Goal: Find specific page/section: Find specific page/section

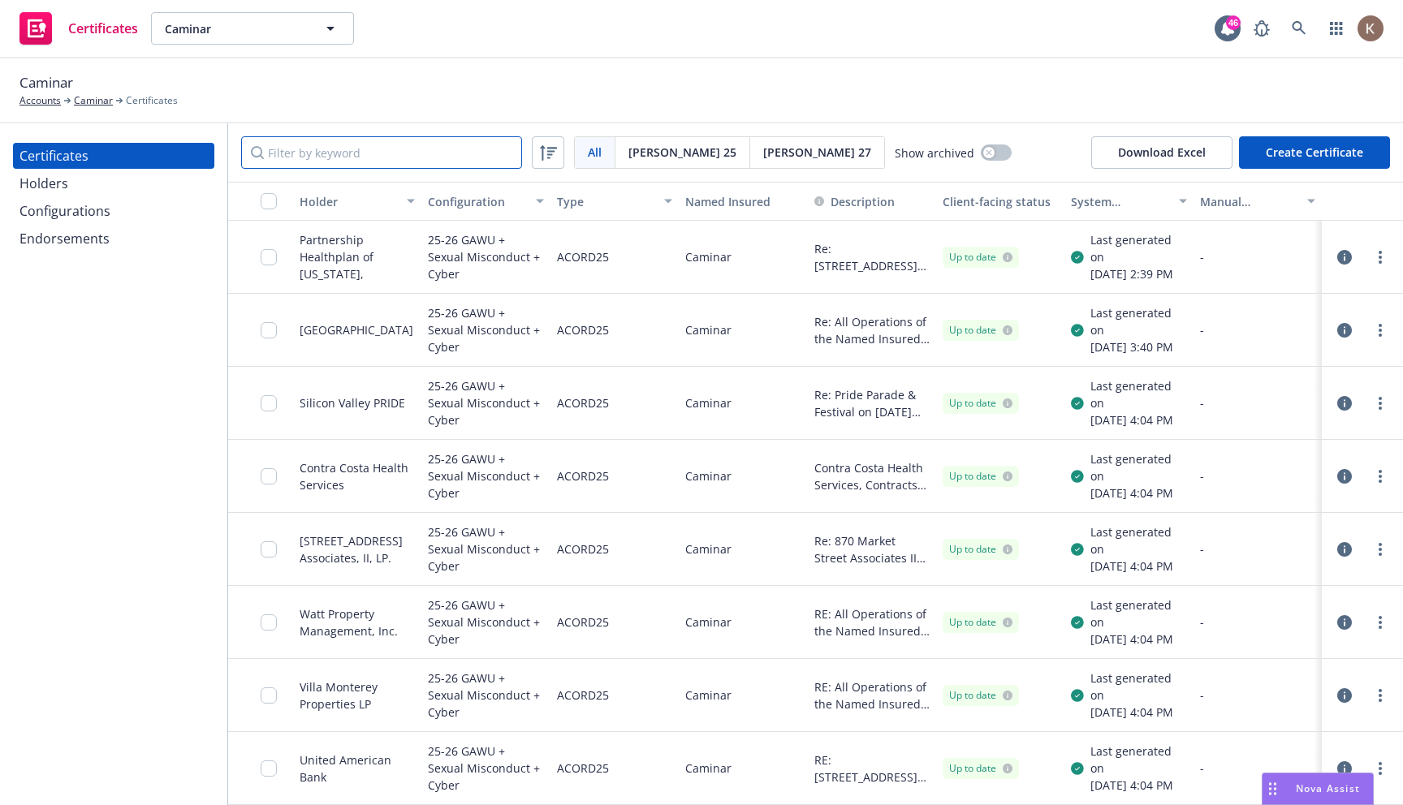
click at [446, 160] on input "Filter by keyword" at bounding box center [381, 152] width 281 height 32
click at [445, 97] on div "Caminar Accounts Caminar Certificates" at bounding box center [701, 90] width 1364 height 36
click at [362, 161] on input "san jose" at bounding box center [381, 152] width 281 height 32
click at [171, 518] on div "Certificates Holders Configurations Endorsements" at bounding box center [113, 464] width 227 height 682
click at [386, 156] on input "san jose" at bounding box center [381, 152] width 281 height 32
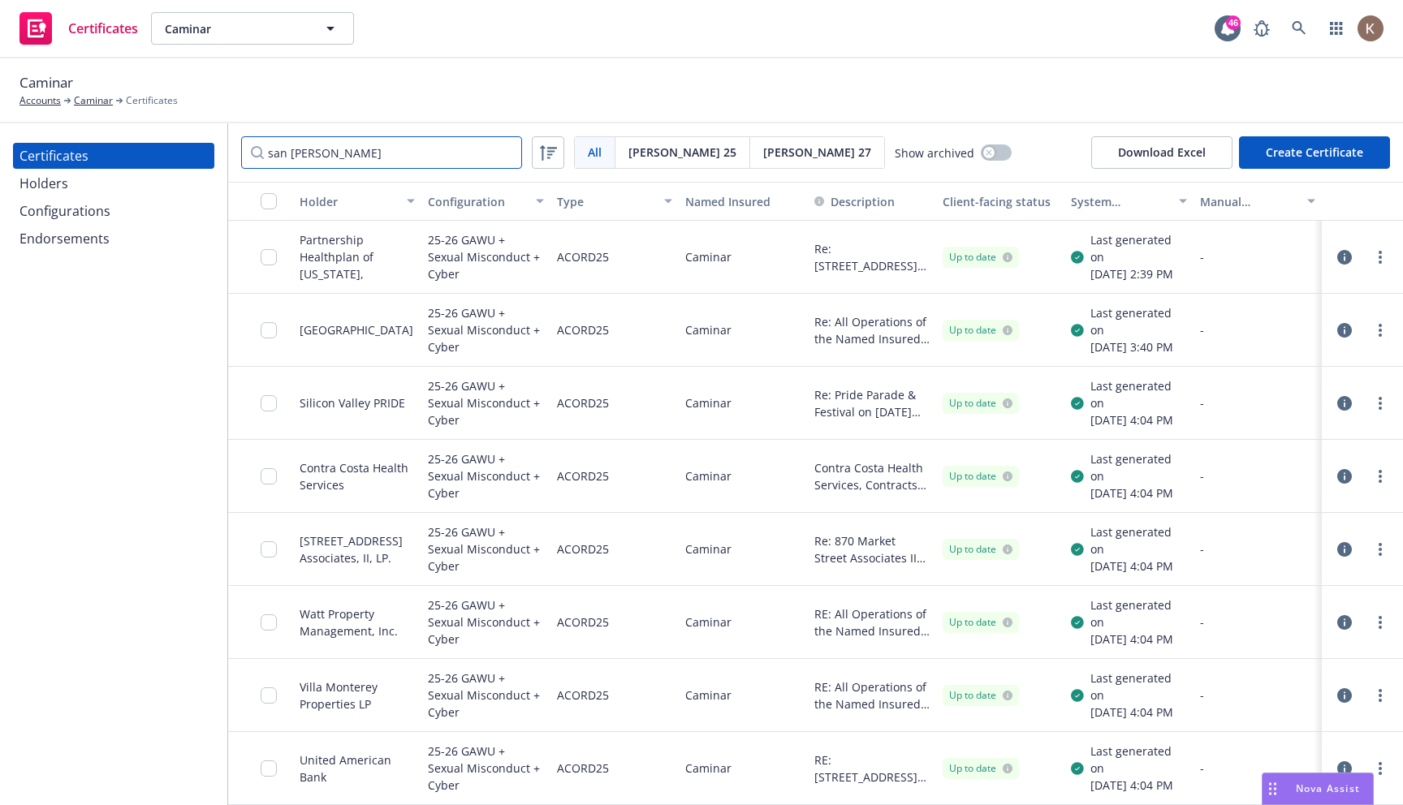
type input "san"
type input "a"
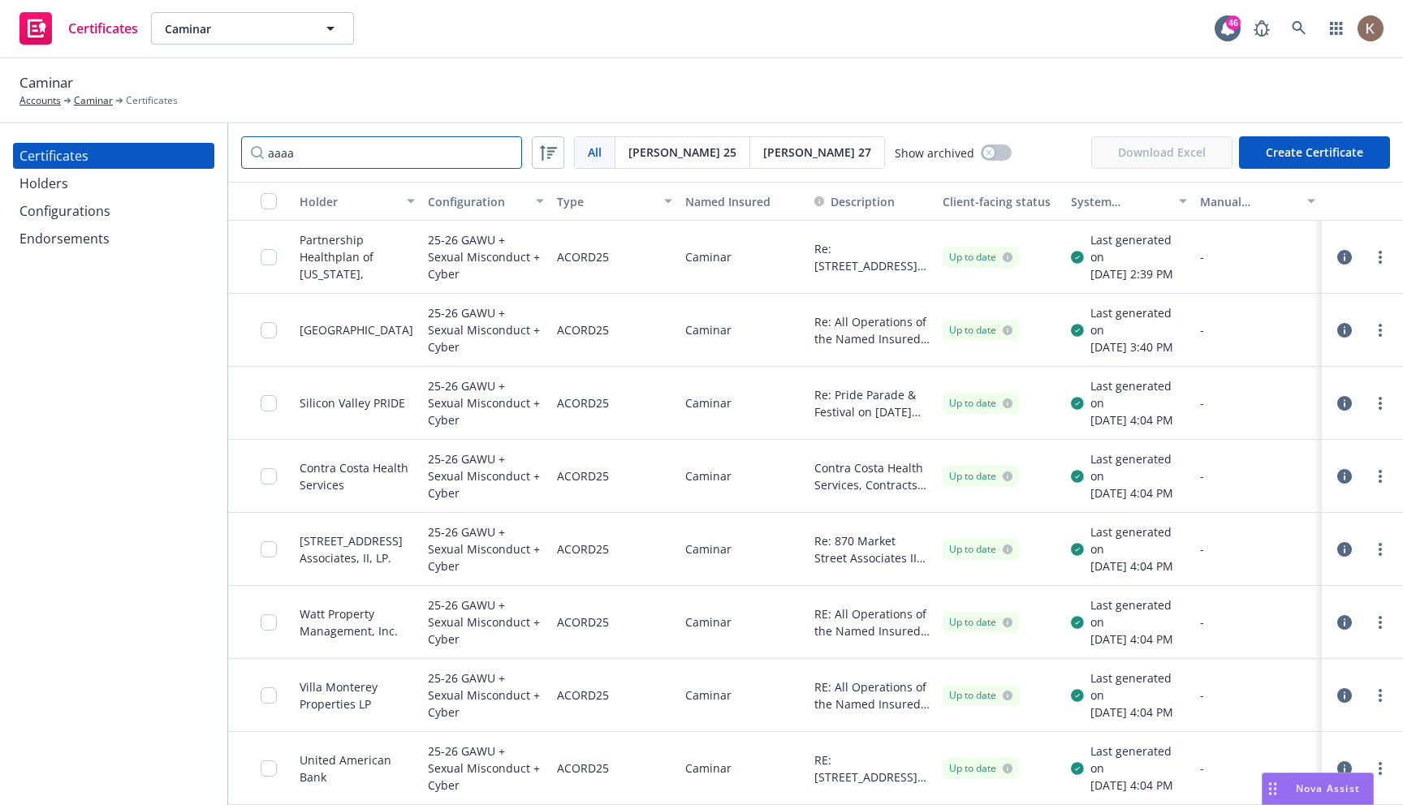
type input "aaaa"
click at [131, 209] on div "Configurations" at bounding box center [113, 211] width 188 height 26
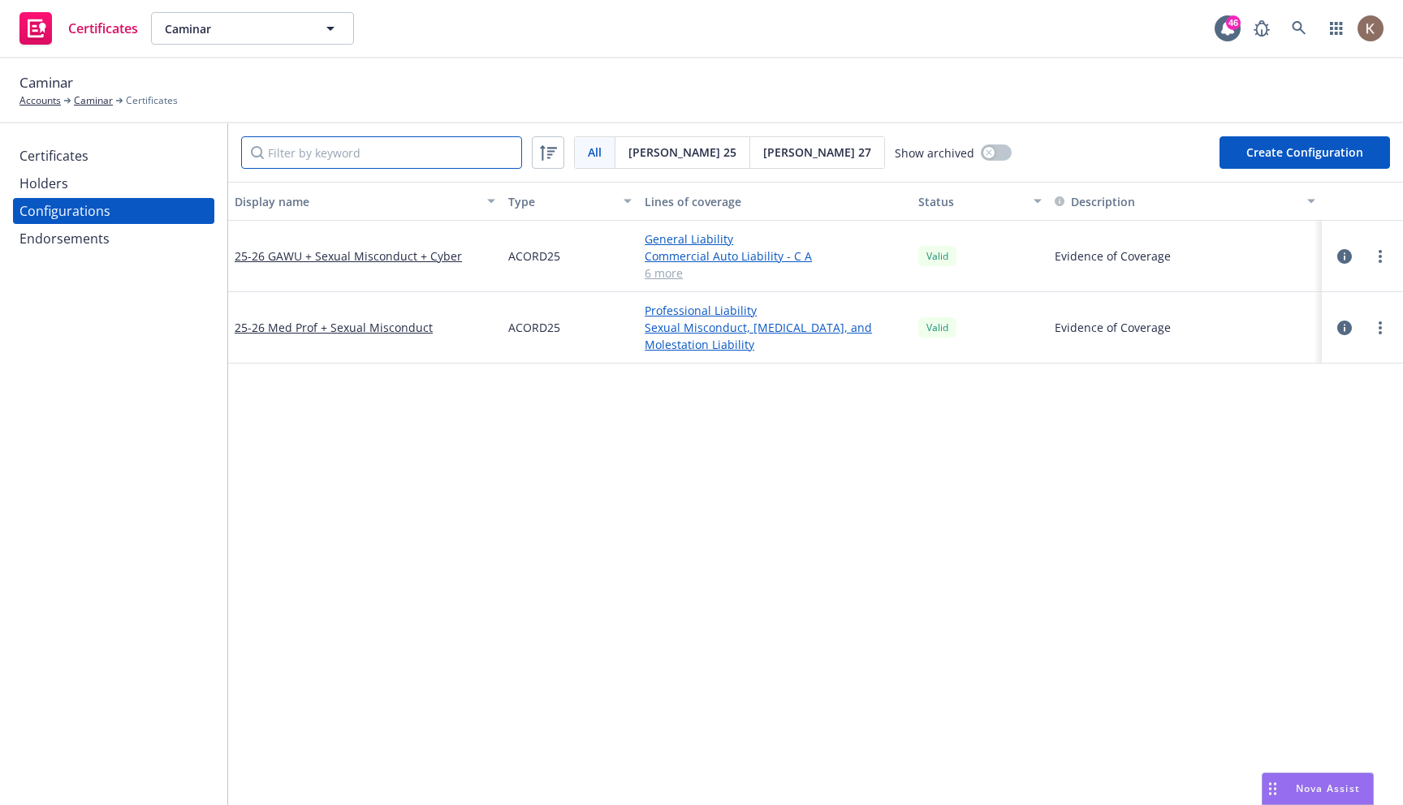
click at [309, 153] on input "Filter by keyword" at bounding box center [381, 152] width 281 height 32
type input "s"
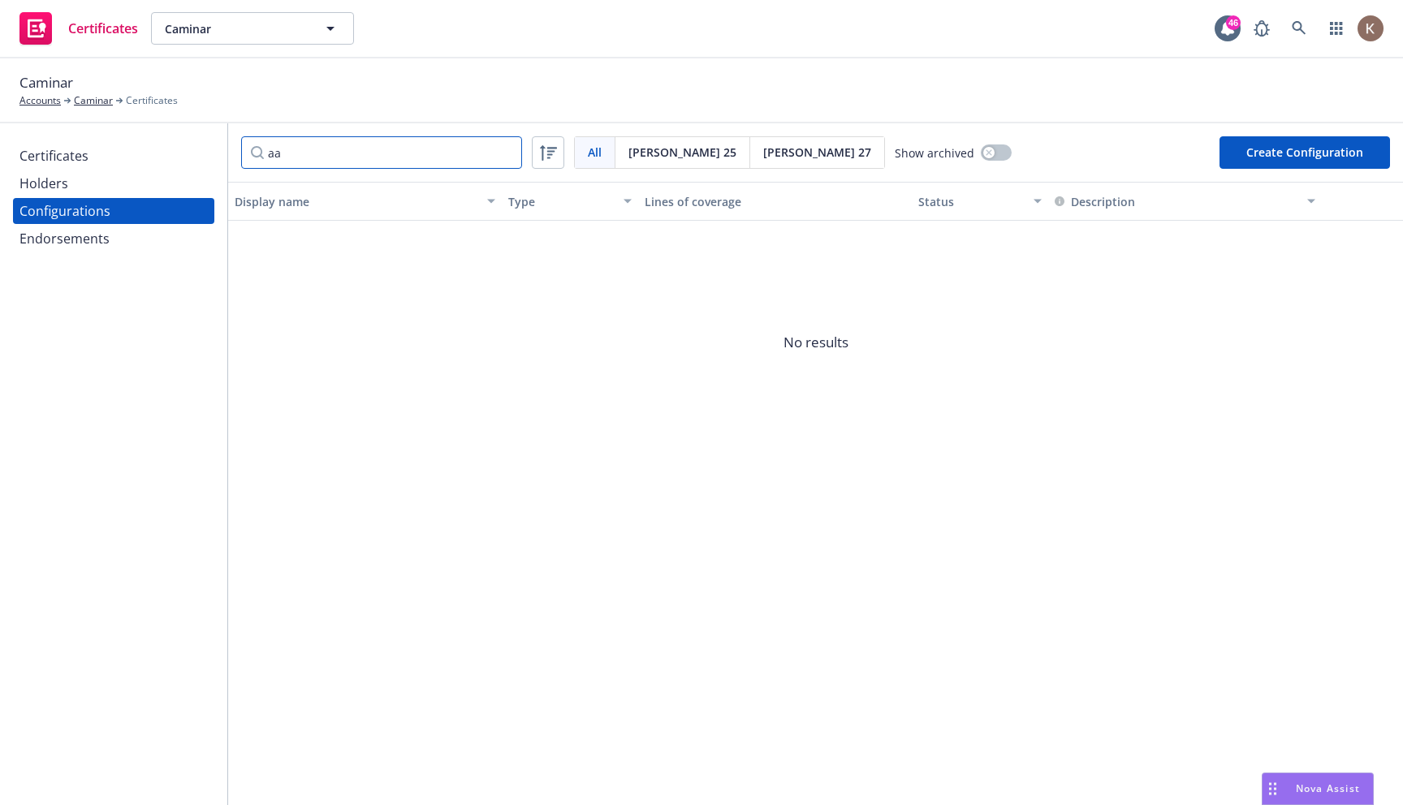
type input "a"
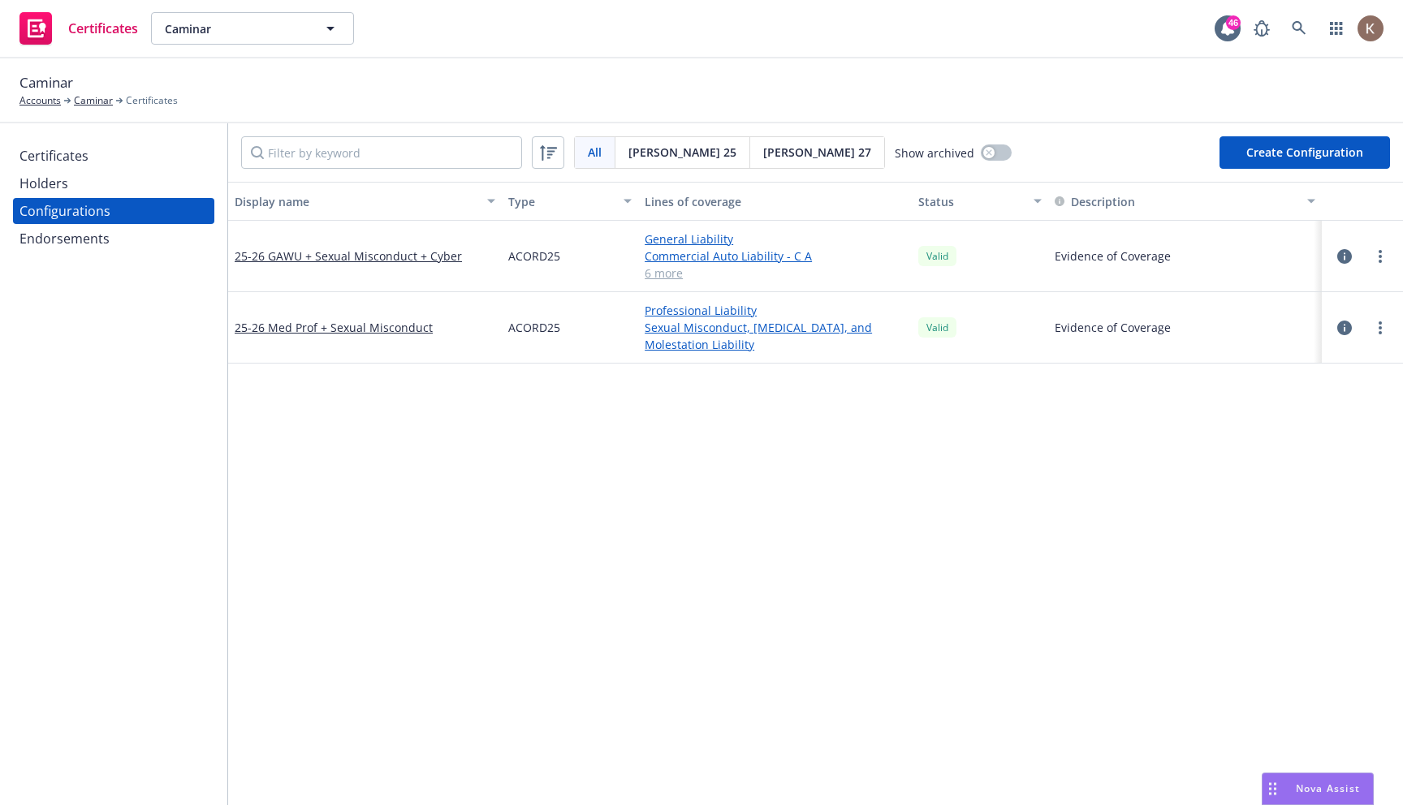
click at [101, 185] on div "Holders" at bounding box center [113, 183] width 188 height 26
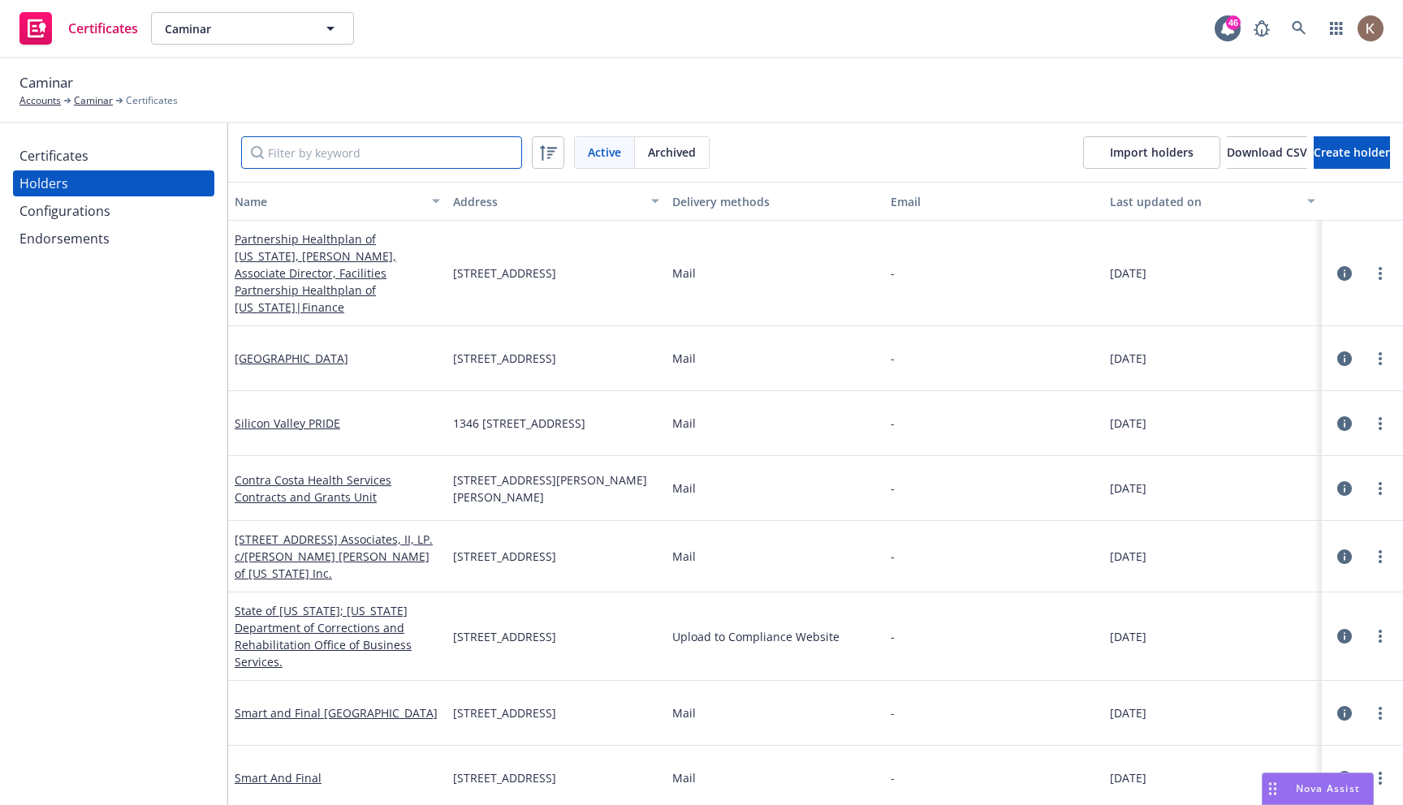
click at [300, 147] on input "Filter by keyword" at bounding box center [381, 152] width 281 height 32
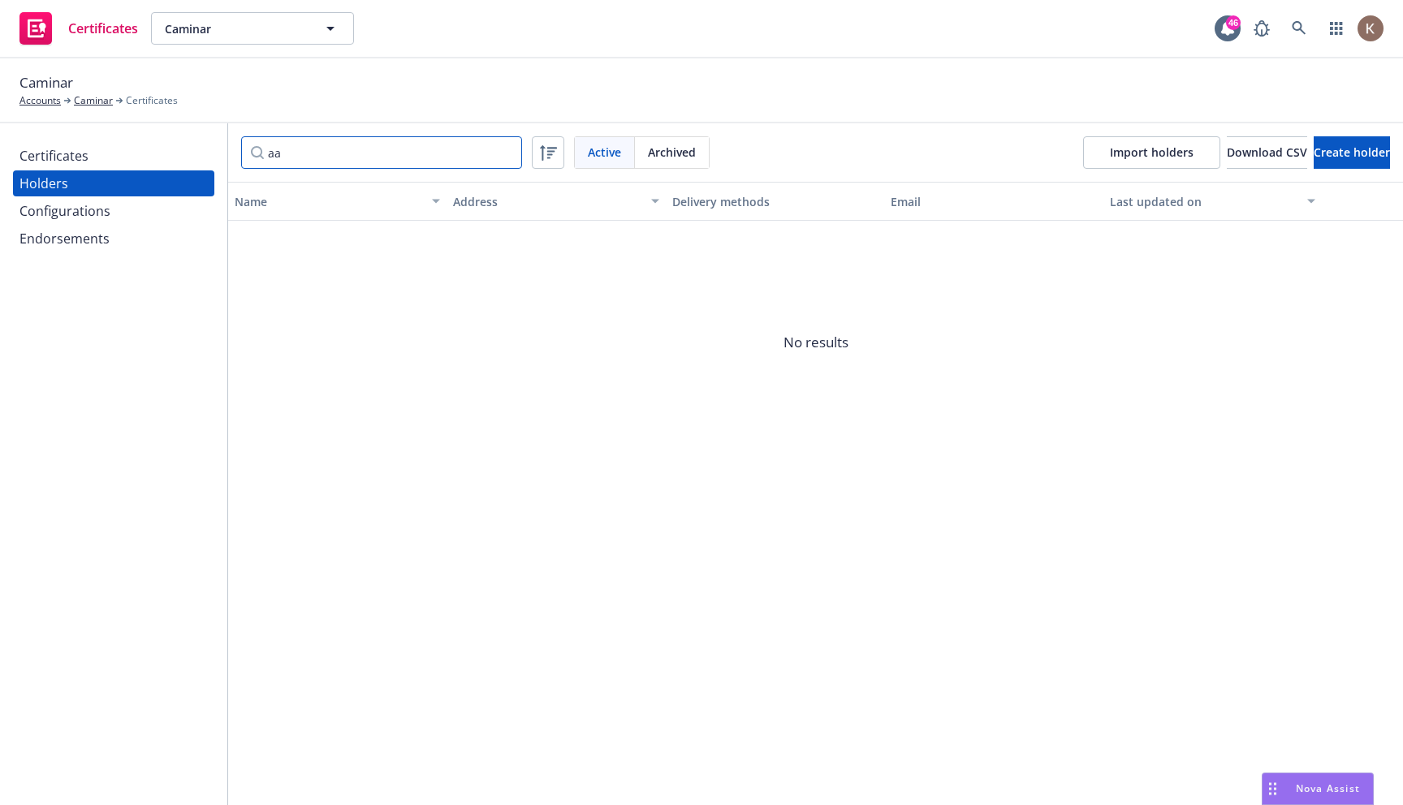
type input "a"
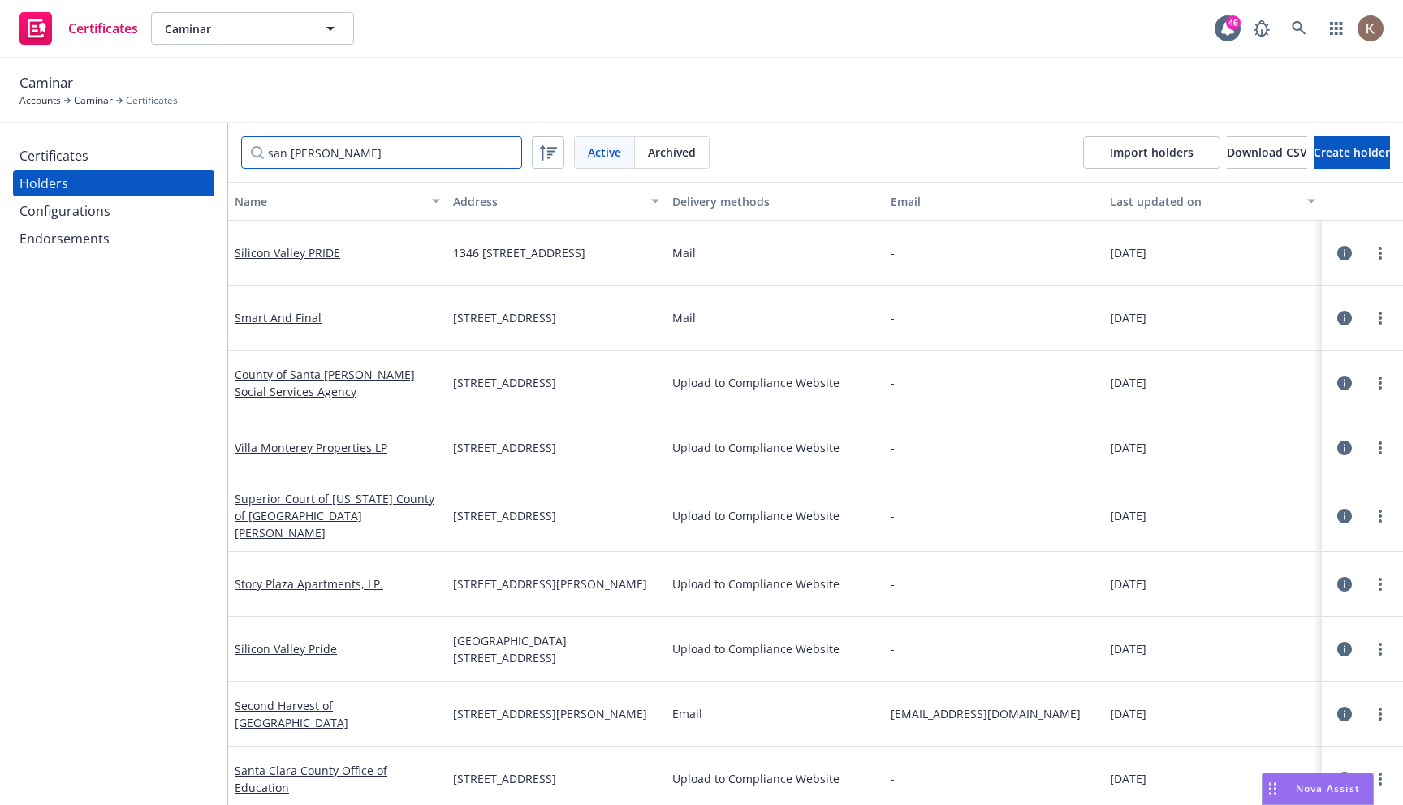
type input "san"
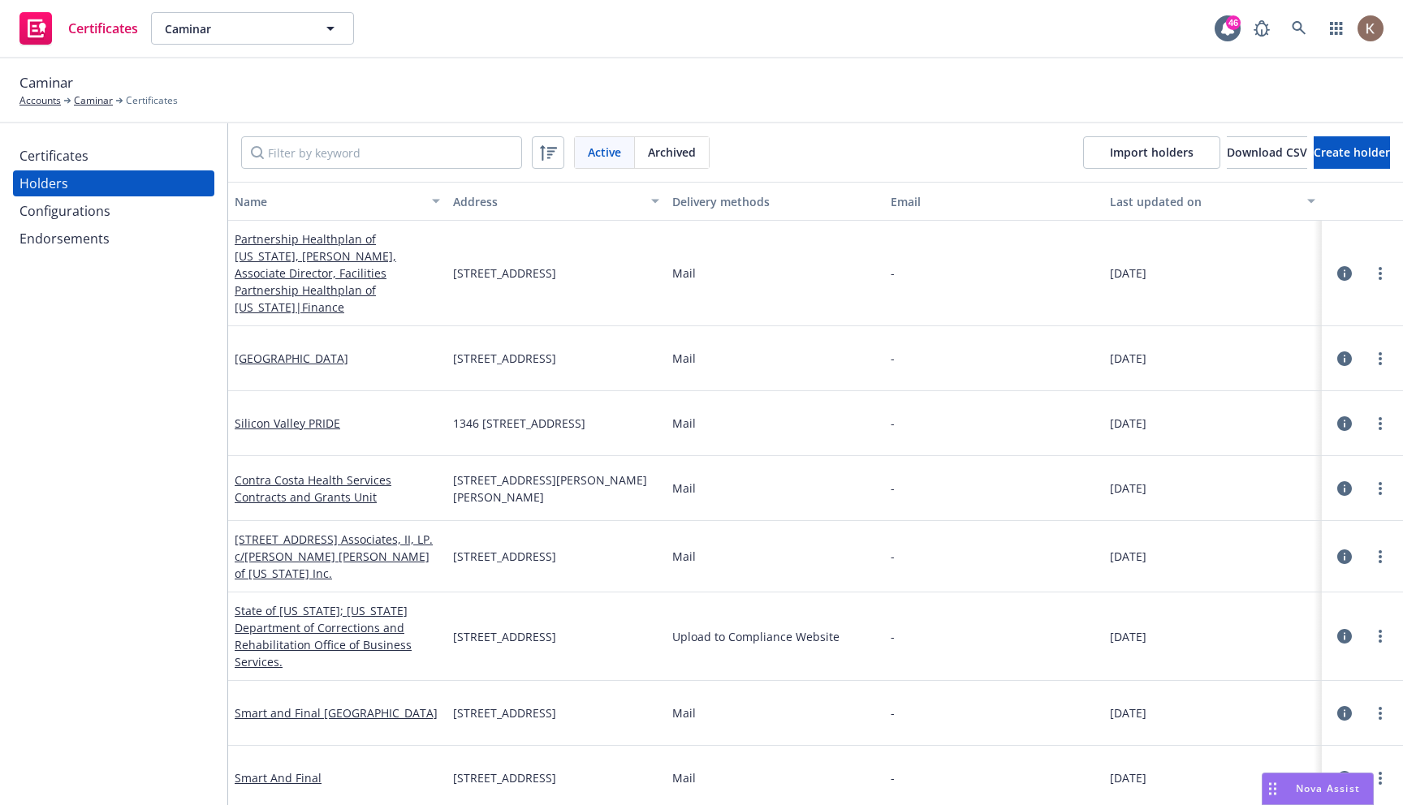
click at [85, 235] on div "Endorsements" at bounding box center [64, 239] width 90 height 26
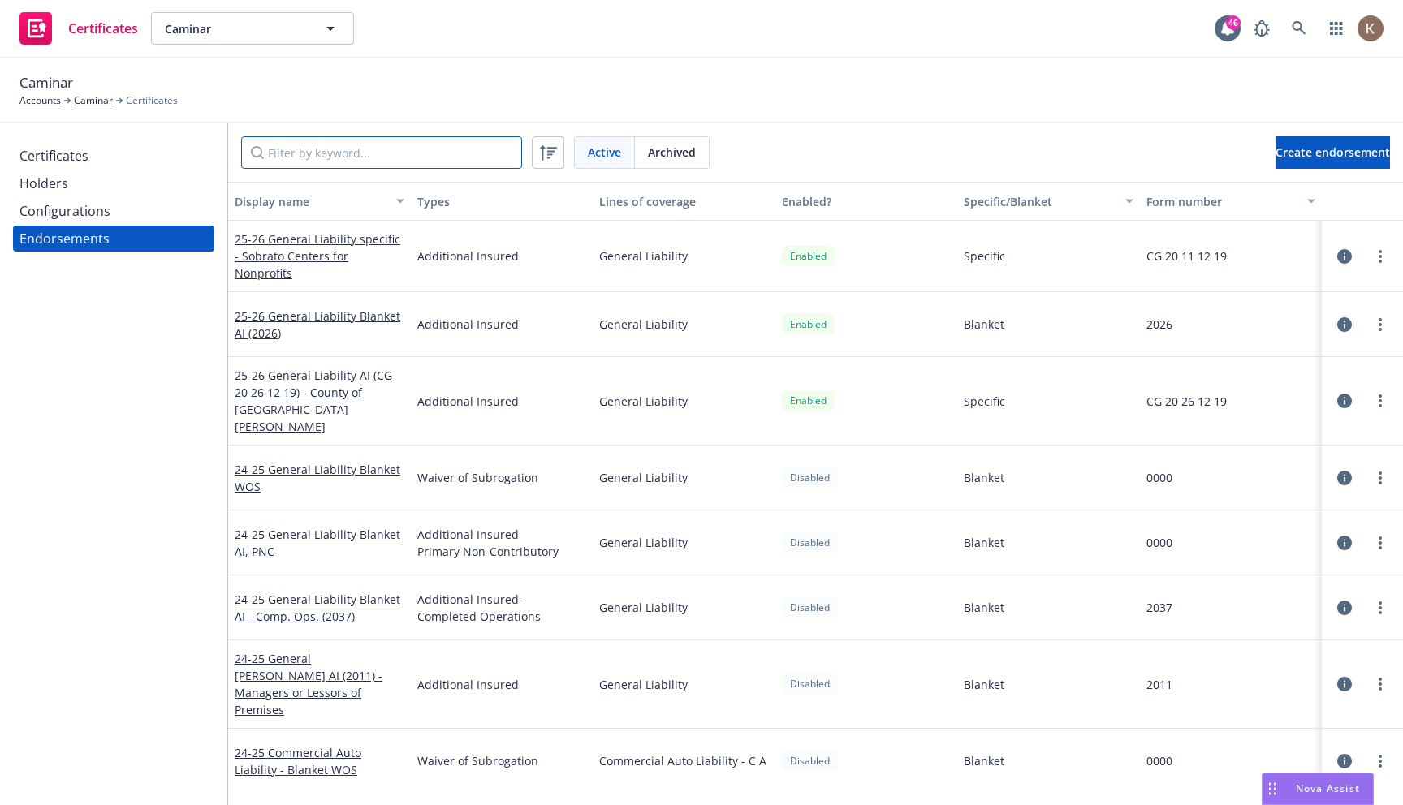
click at [345, 149] on input "Filter by keyword..." at bounding box center [381, 152] width 281 height 32
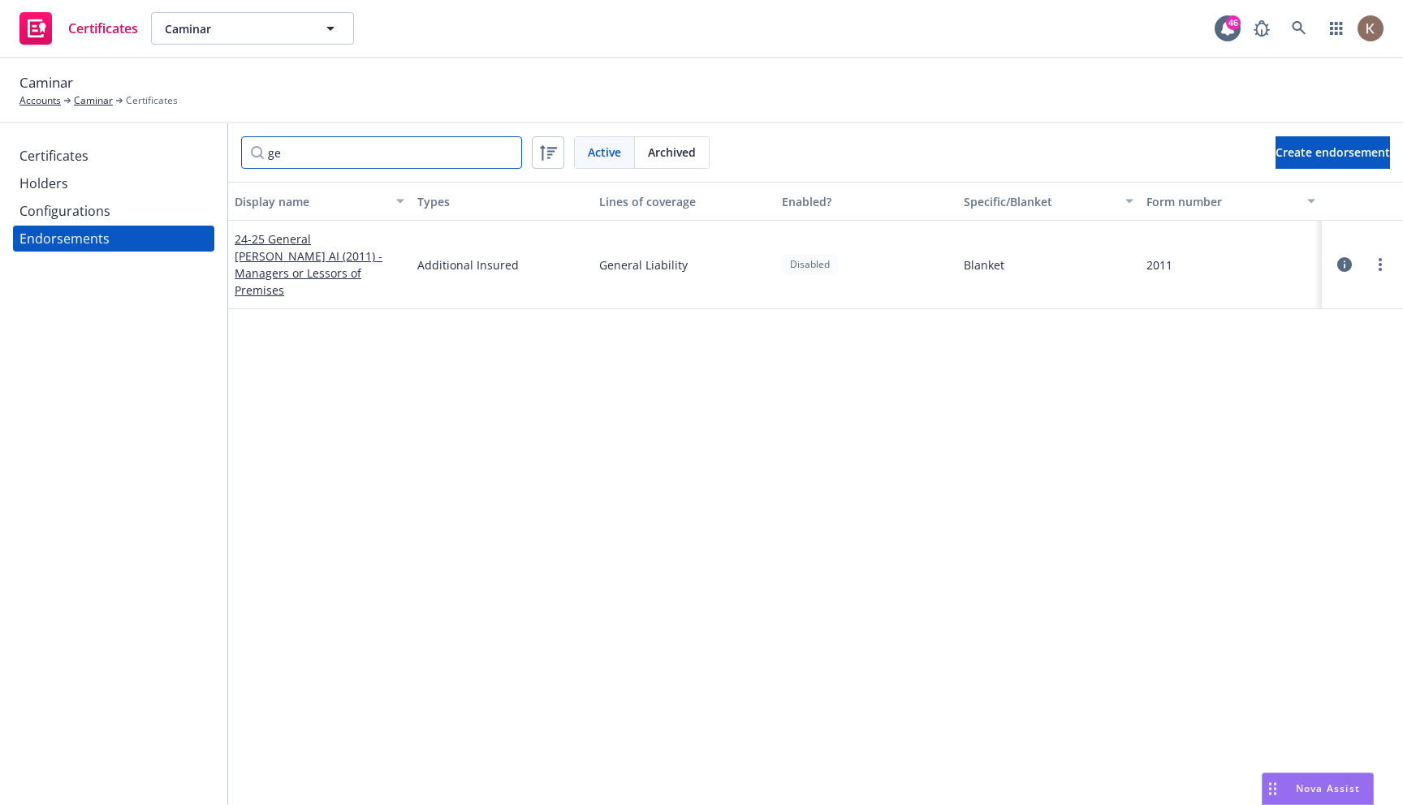
type input "g"
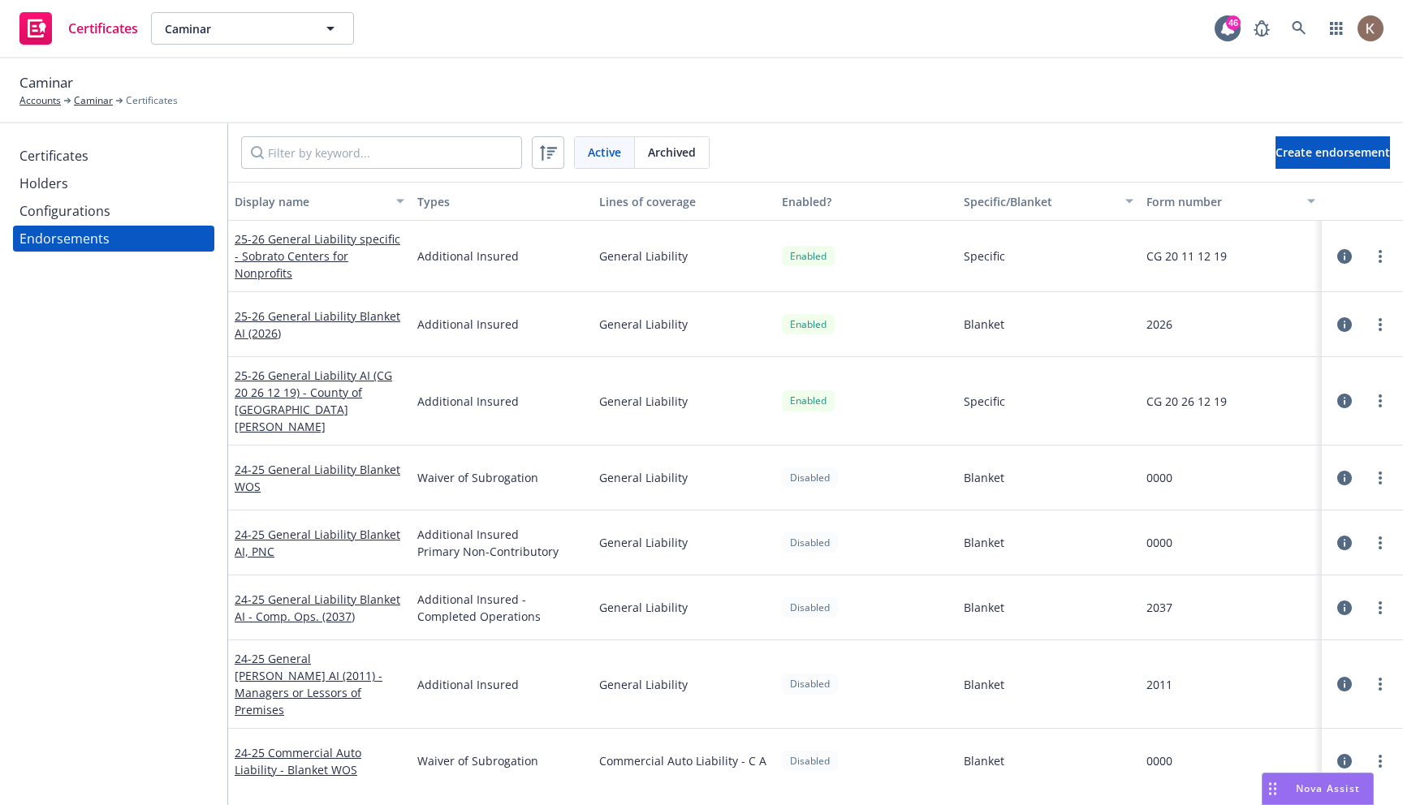
click at [669, 144] on span "Archived" at bounding box center [672, 152] width 48 height 17
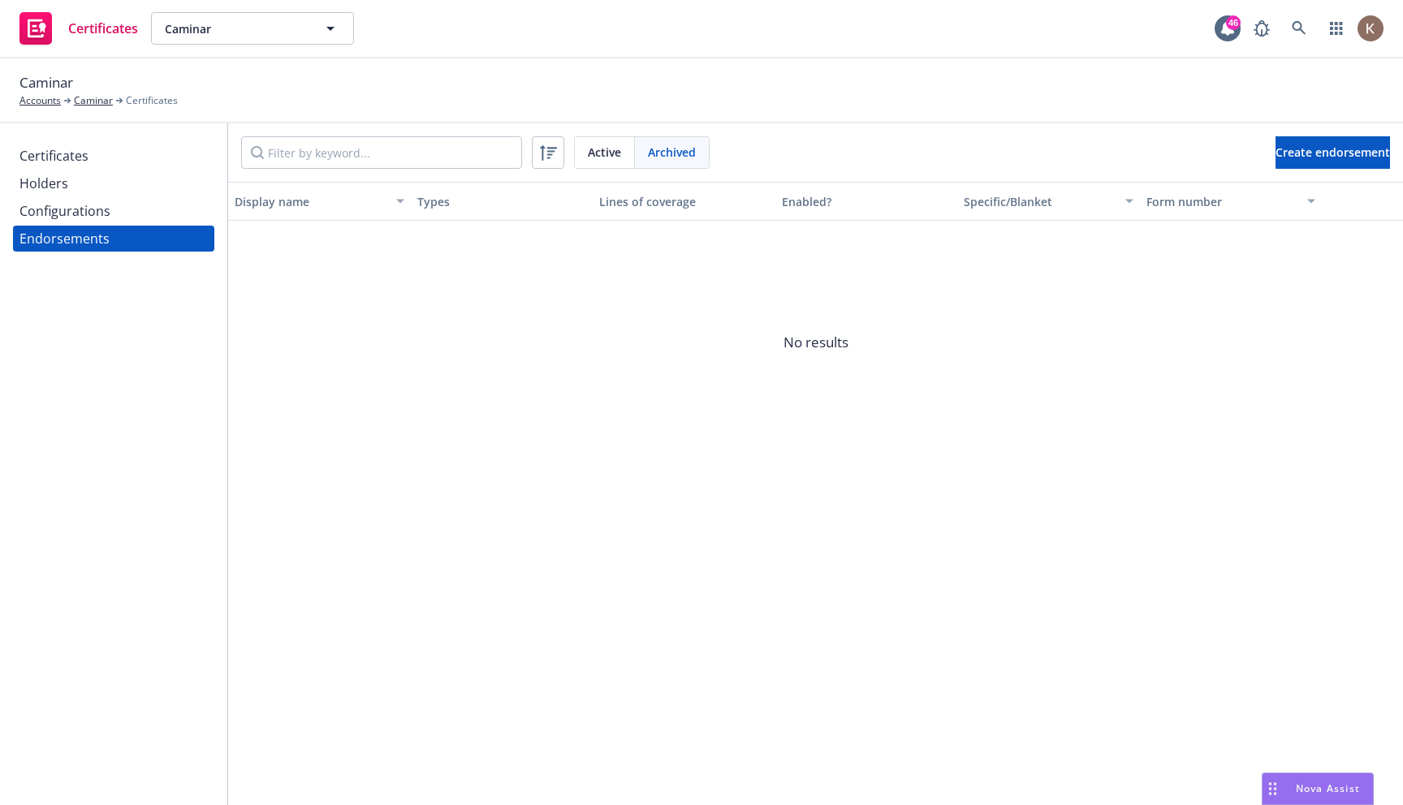
click at [578, 152] on div "Active" at bounding box center [605, 152] width 60 height 31
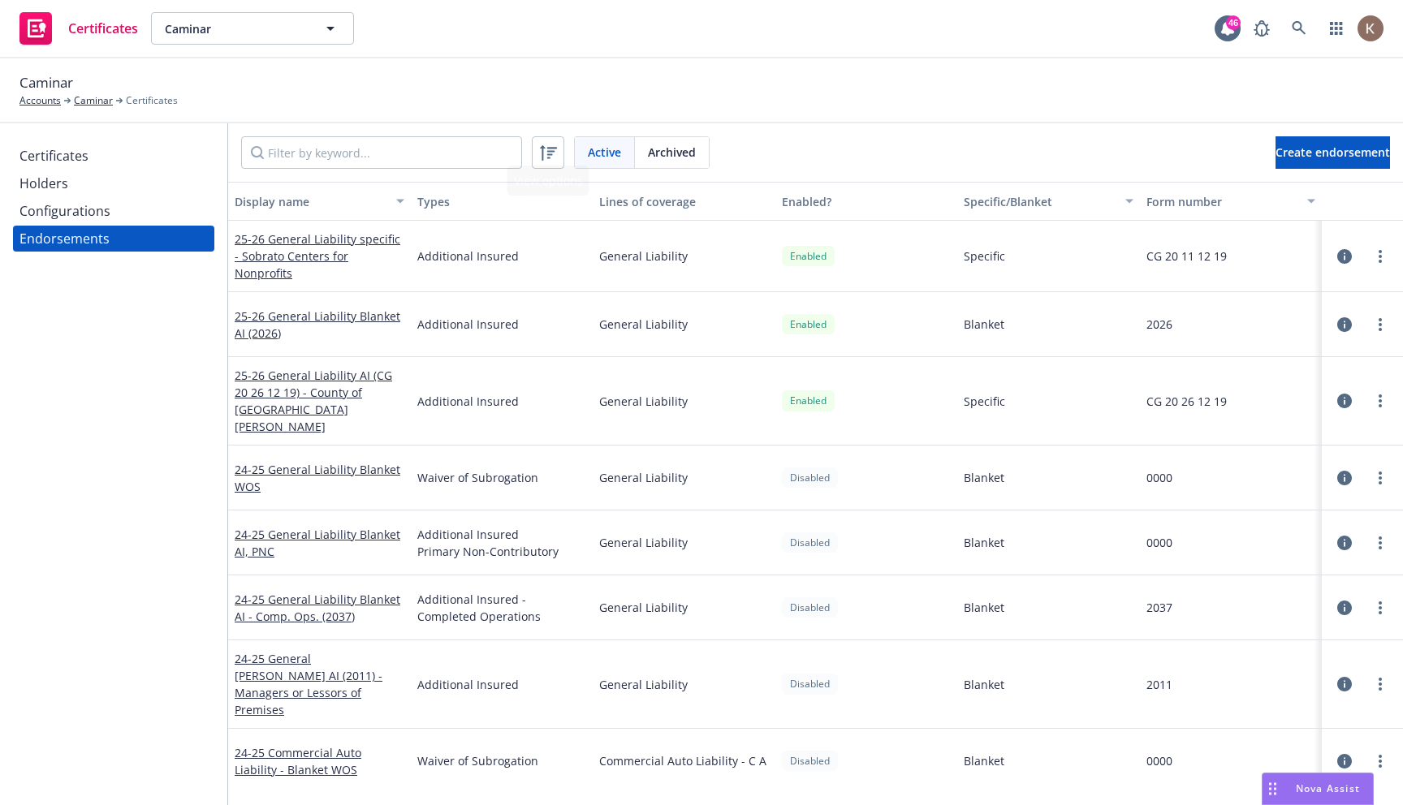
click at [166, 152] on div "Certificates" at bounding box center [113, 156] width 188 height 26
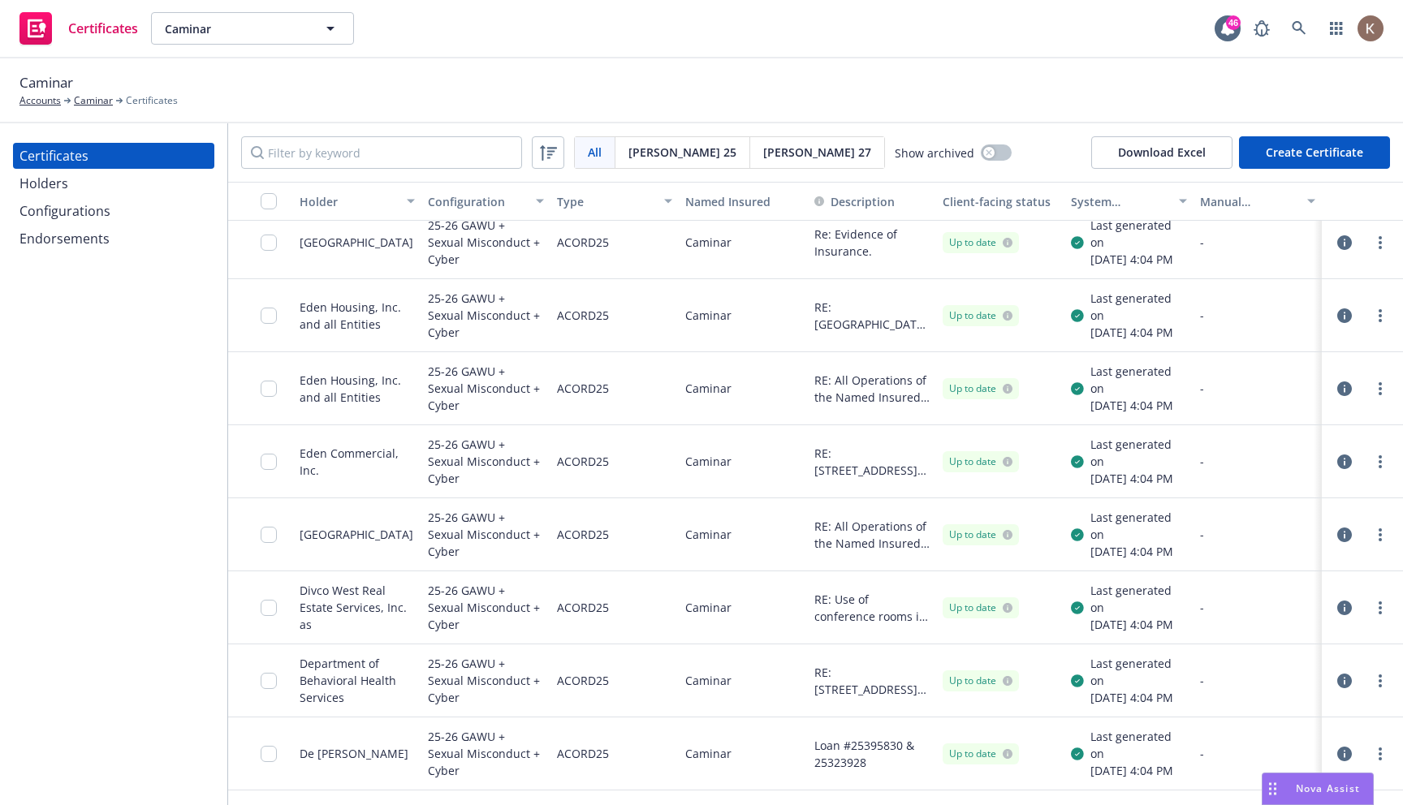
scroll to position [9588, 0]
click at [355, 209] on div "Holder" at bounding box center [348, 201] width 97 height 17
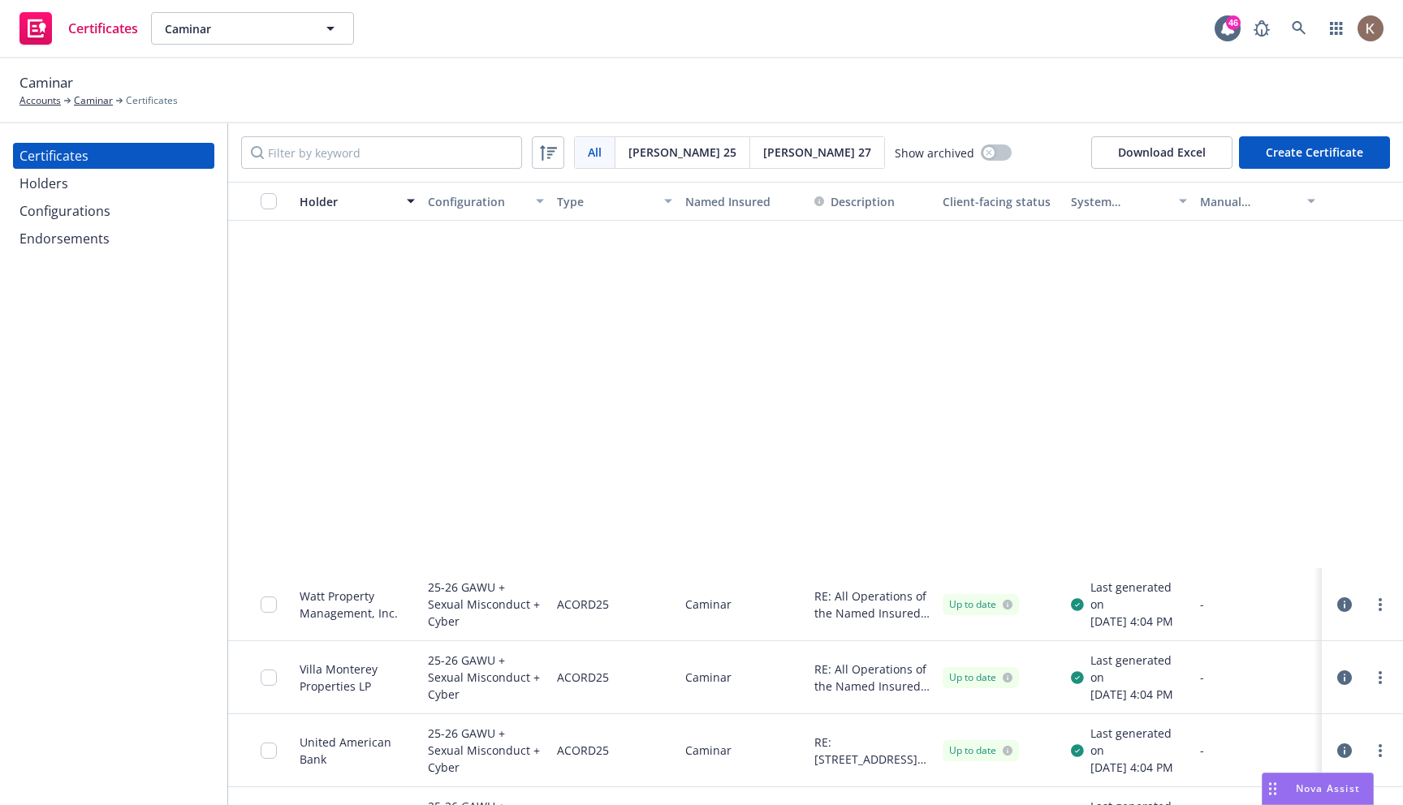
scroll to position [0, 0]
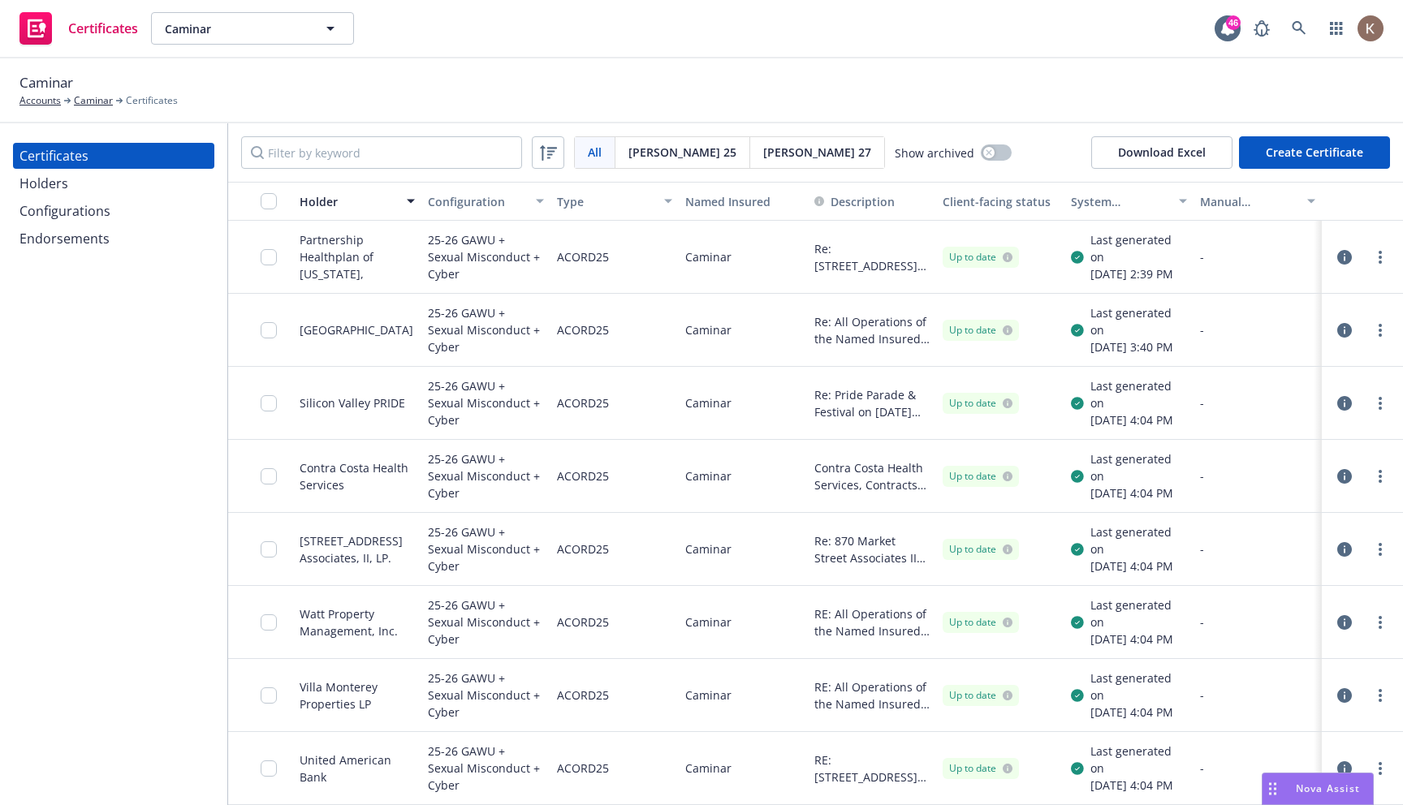
click at [347, 212] on button "Holder" at bounding box center [357, 201] width 128 height 39
click at [334, 205] on div "Holder" at bounding box center [348, 201] width 97 height 17
click at [515, 206] on div "Configuration" at bounding box center [476, 201] width 97 height 17
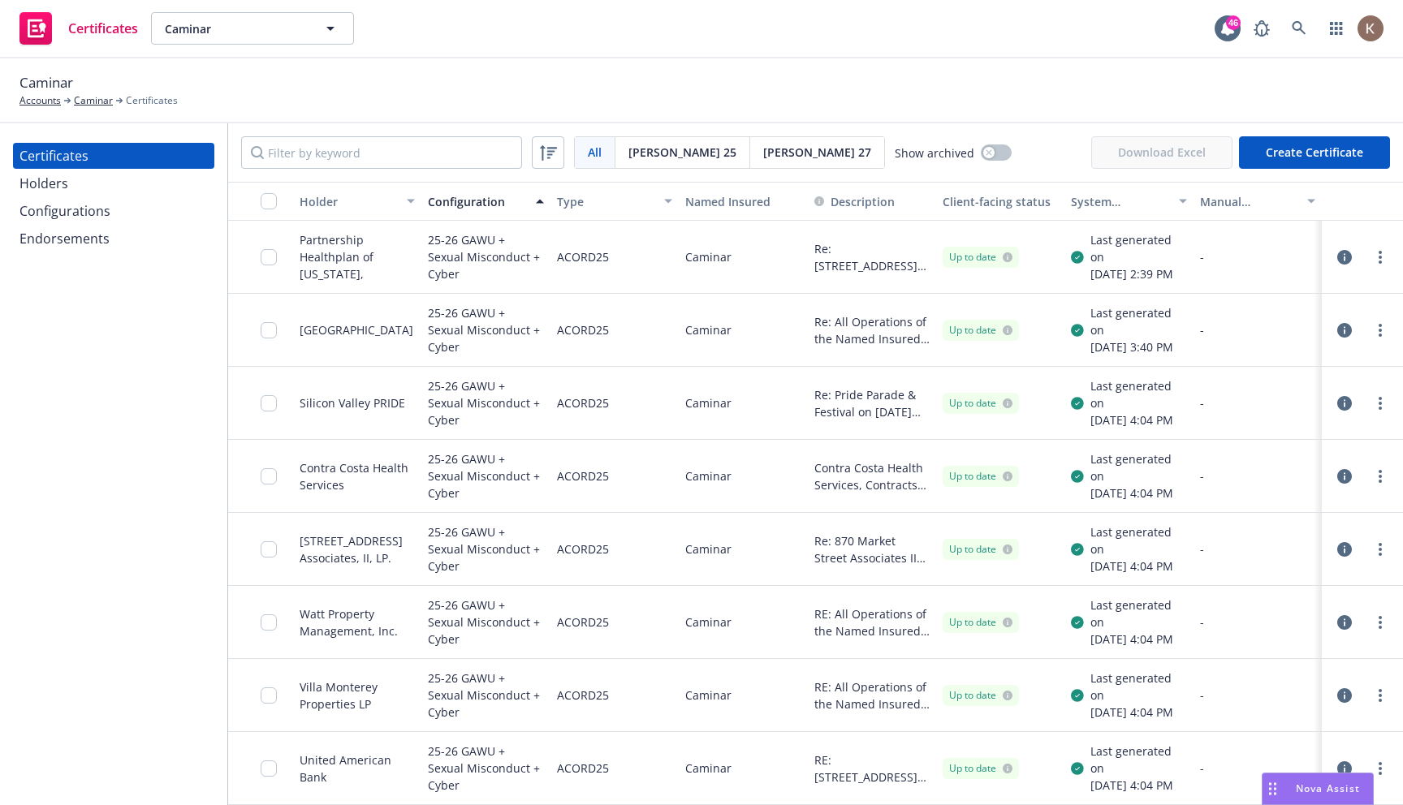
click at [515, 206] on div "Configuration" at bounding box center [476, 201] width 97 height 17
click at [643, 205] on div "Type" at bounding box center [605, 201] width 97 height 17
click at [738, 205] on div "Named Insured" at bounding box center [742, 201] width 115 height 17
click at [565, 198] on div "Type" at bounding box center [605, 201] width 97 height 17
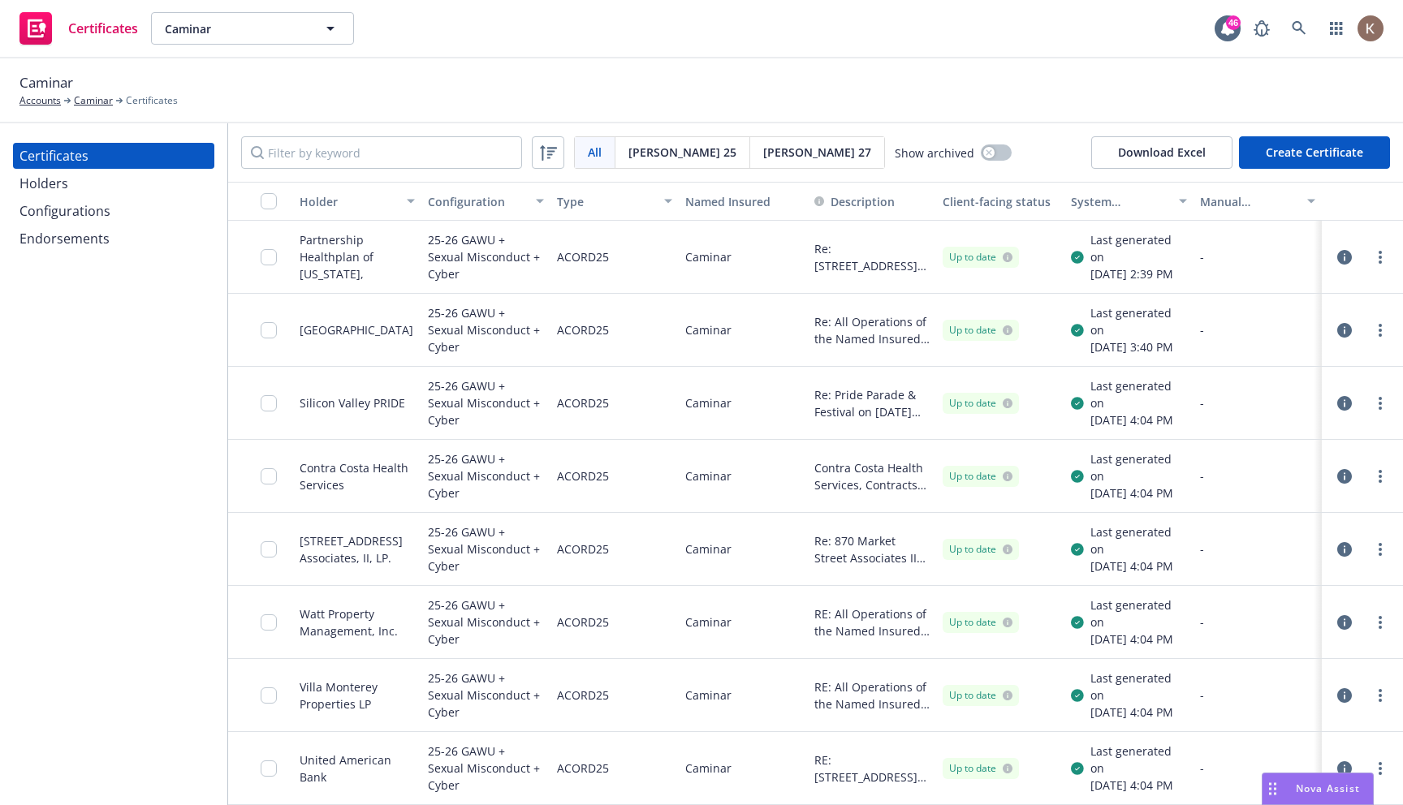
click at [346, 207] on div "Holder" at bounding box center [348, 201] width 97 height 17
click at [123, 192] on div "Holders" at bounding box center [113, 183] width 188 height 26
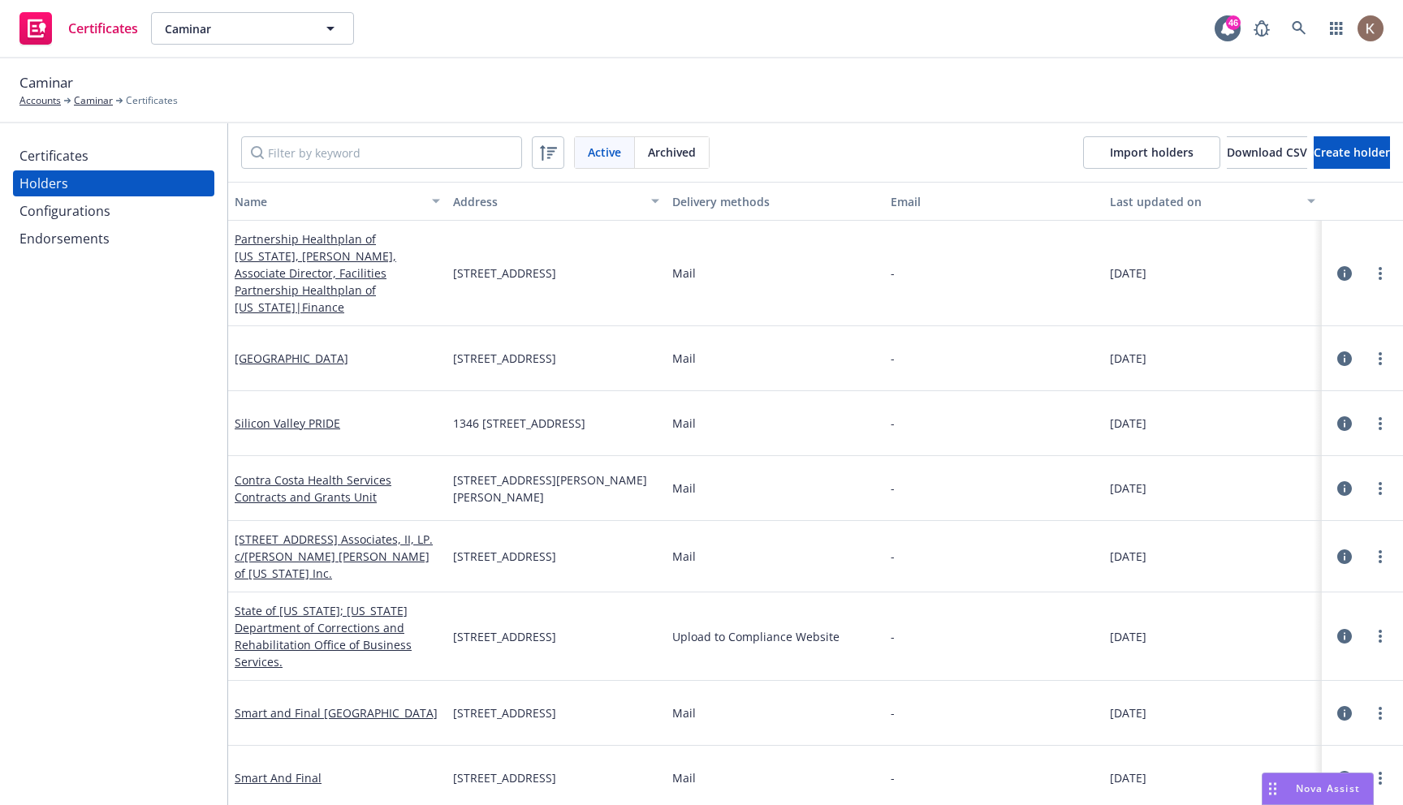
click at [351, 205] on div "Name" at bounding box center [329, 201] width 188 height 17
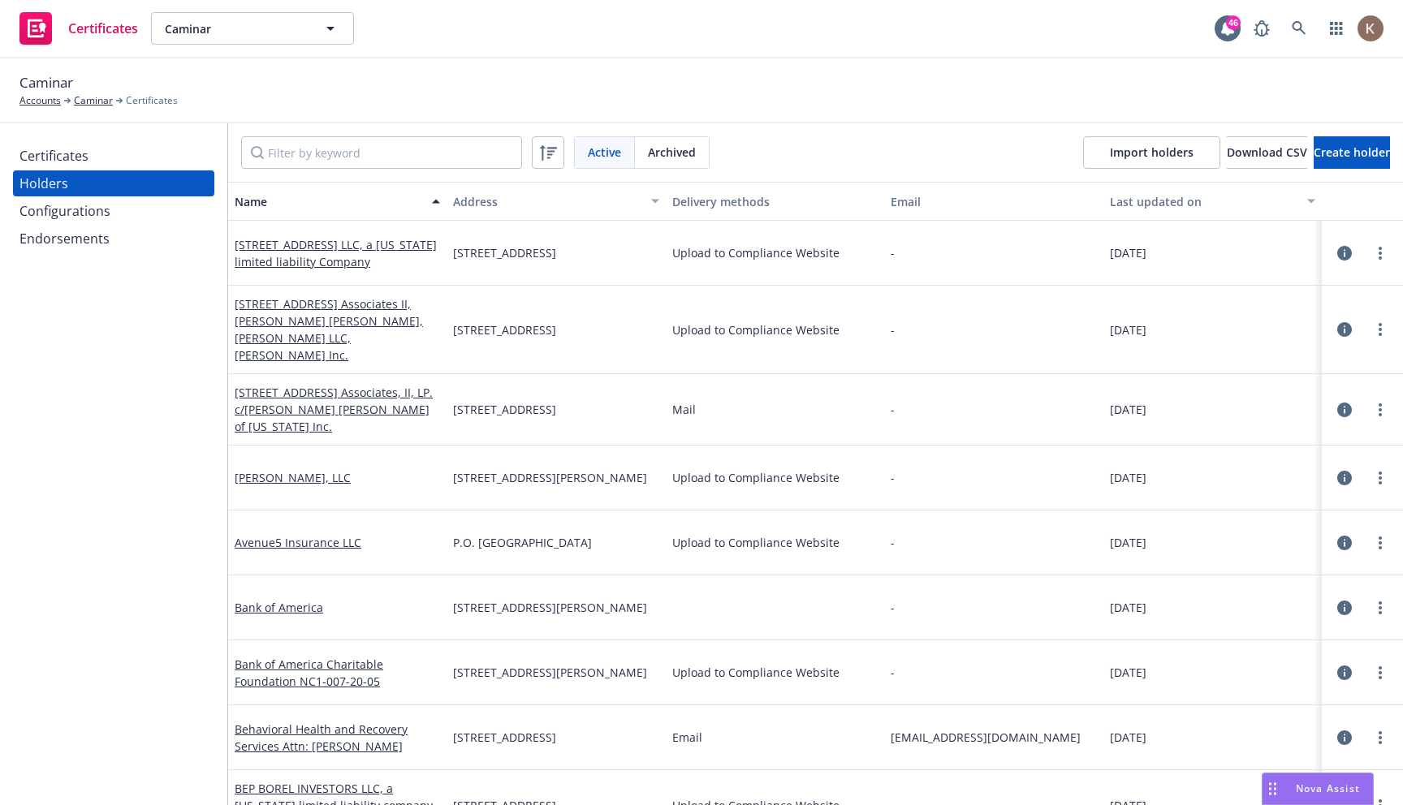
click at [90, 220] on div "Configurations" at bounding box center [64, 211] width 91 height 26
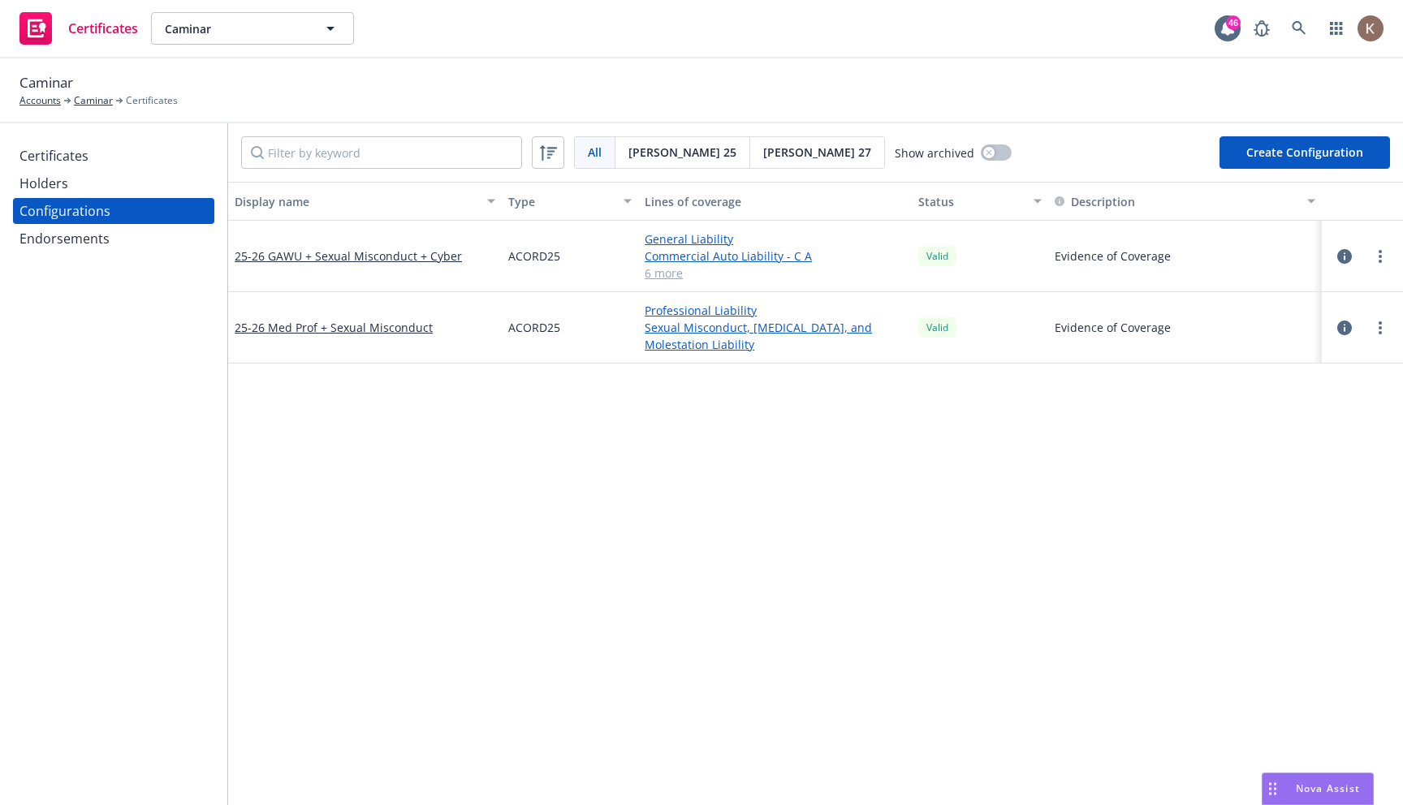
click at [344, 211] on button "Display name" at bounding box center [365, 201] width 274 height 39
click at [31, 239] on div "Endorsements" at bounding box center [64, 239] width 90 height 26
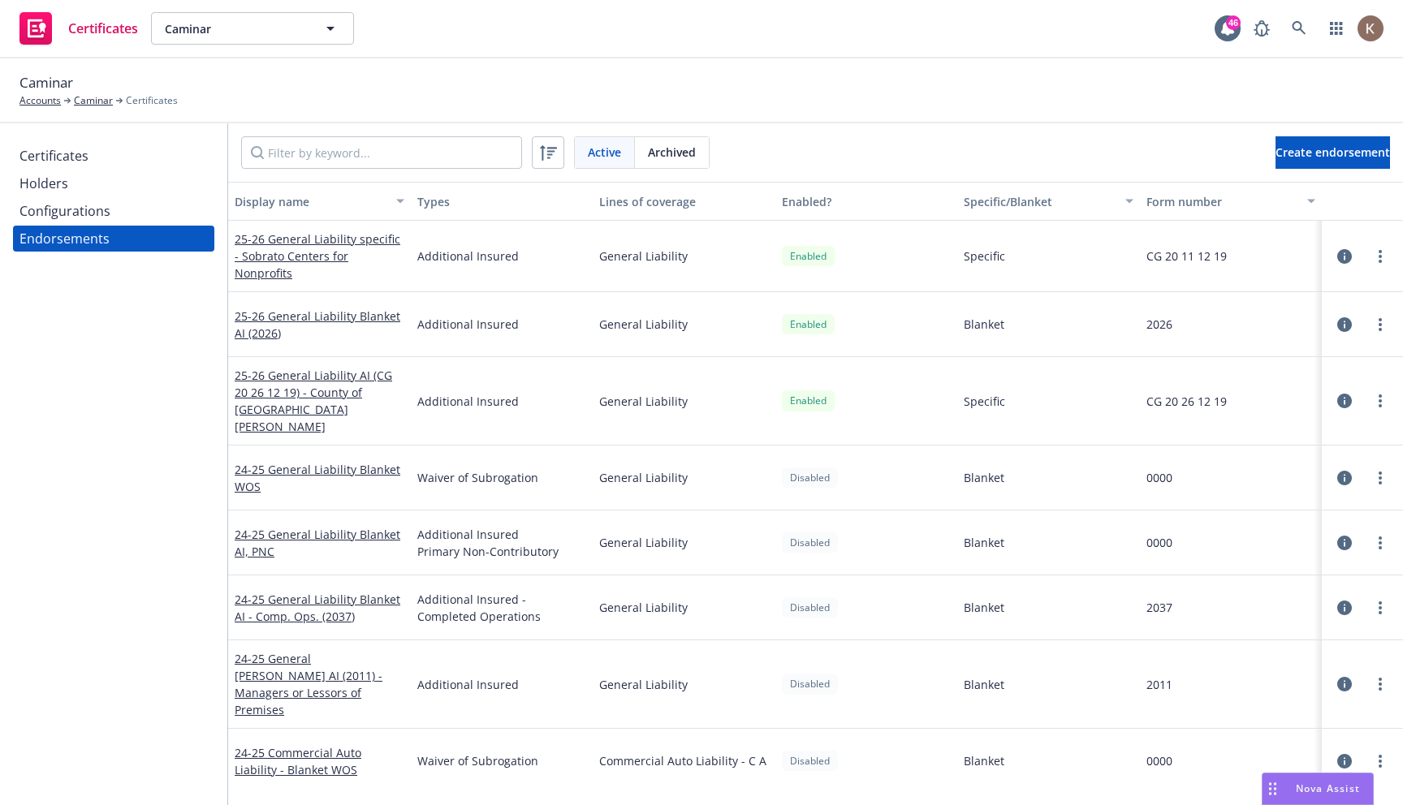
click at [371, 208] on div "Display name" at bounding box center [311, 201] width 152 height 17
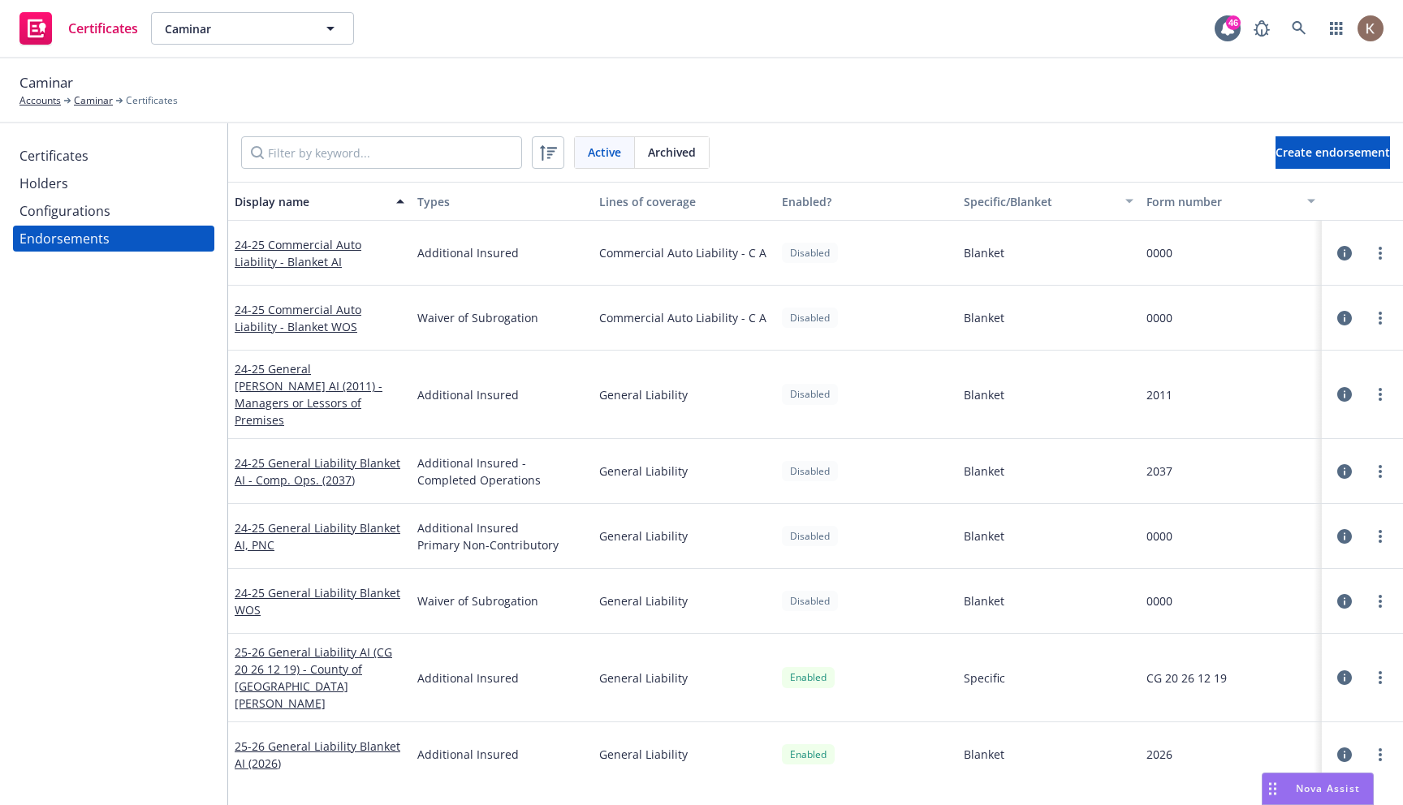
click at [79, 163] on div "Certificates" at bounding box center [53, 156] width 69 height 26
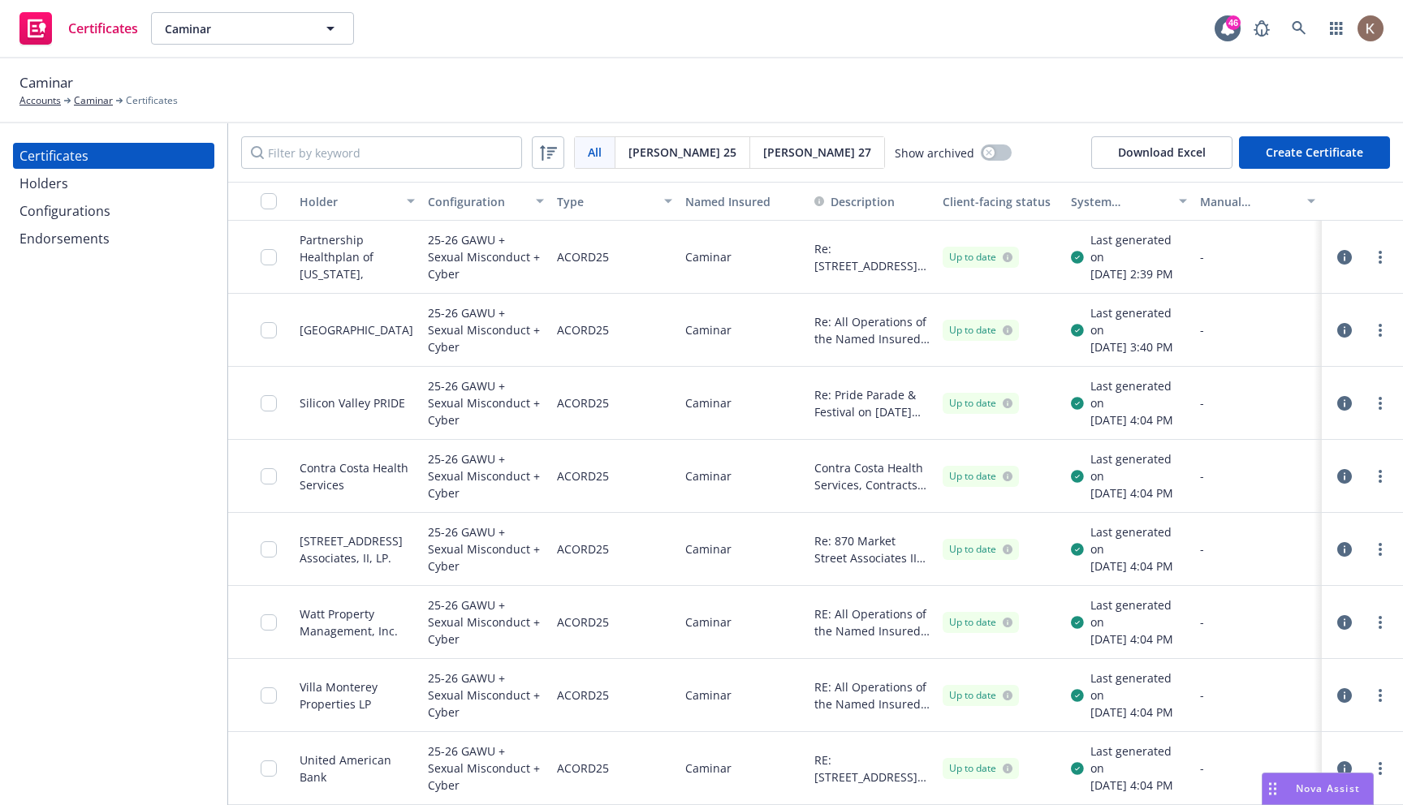
click at [658, 70] on div "Caminar Accounts Caminar Certificates" at bounding box center [701, 90] width 1403 height 65
click at [1291, 783] on div "Nova Assist" at bounding box center [1328, 789] width 90 height 14
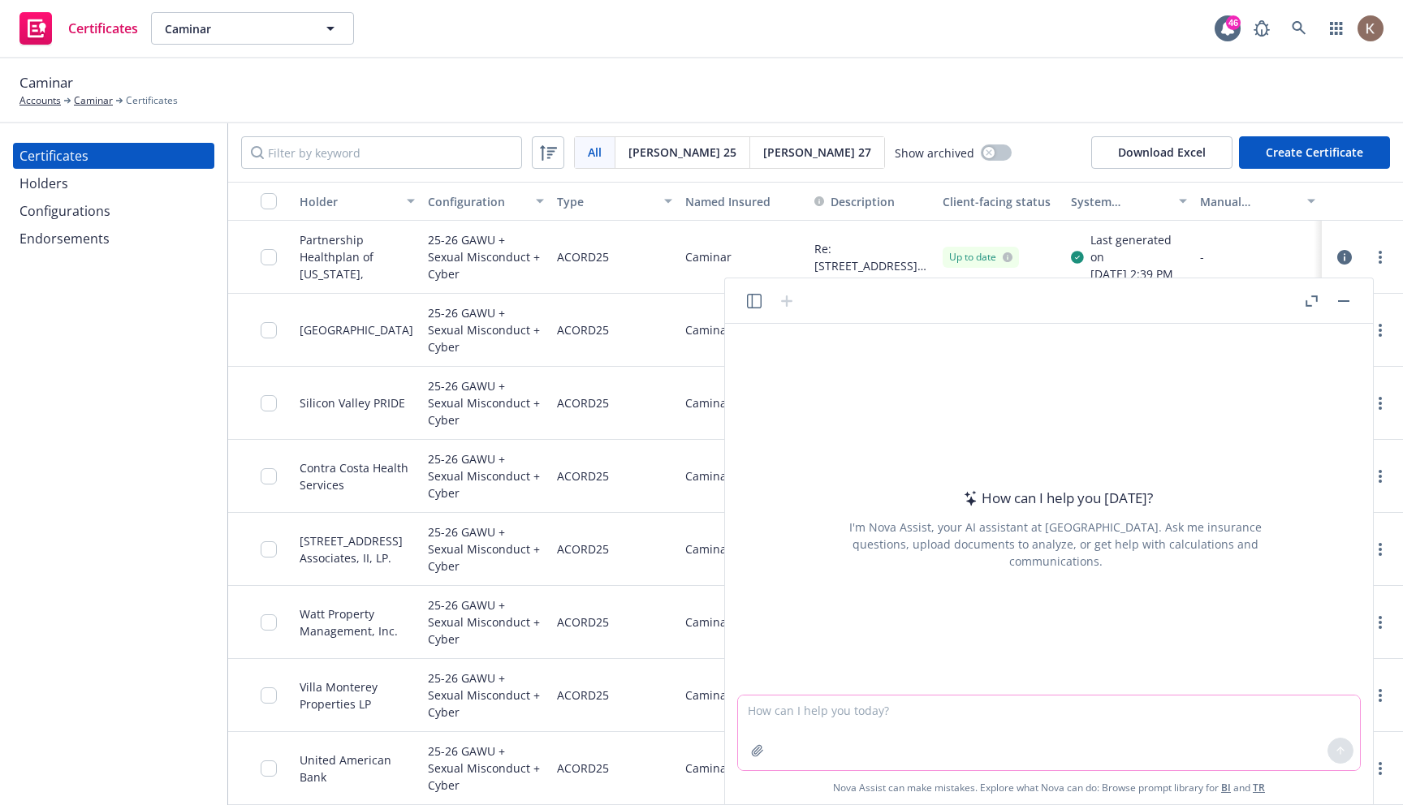
click at [853, 702] on textarea at bounding box center [1049, 733] width 622 height 75
click at [782, 709] on textarea at bounding box center [1049, 733] width 622 height 75
paste textarea "show me certificates for city of san jose"
type textarea "show me certificates for city of san jose"
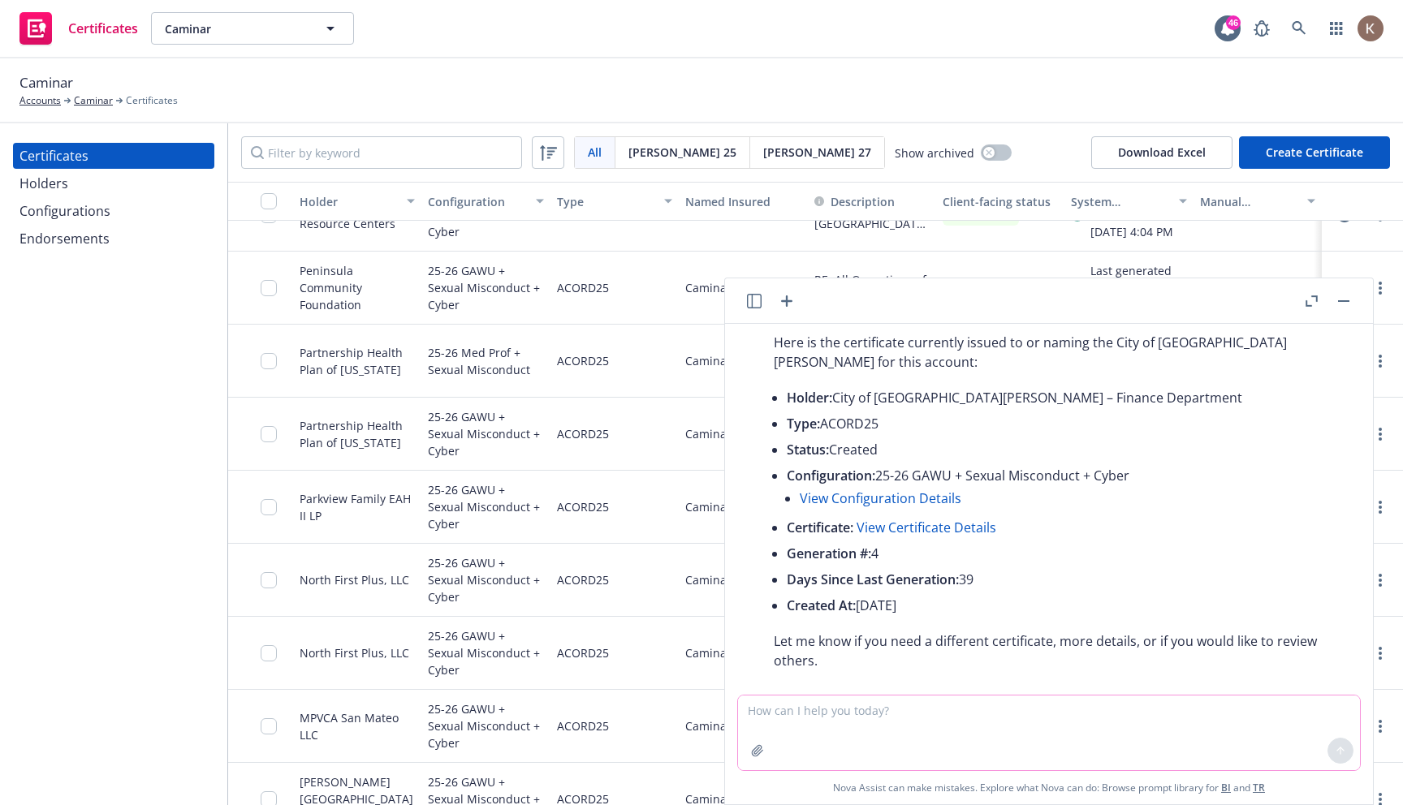
scroll to position [64, 0]
click at [1311, 298] on icon "button" at bounding box center [1311, 300] width 12 height 11
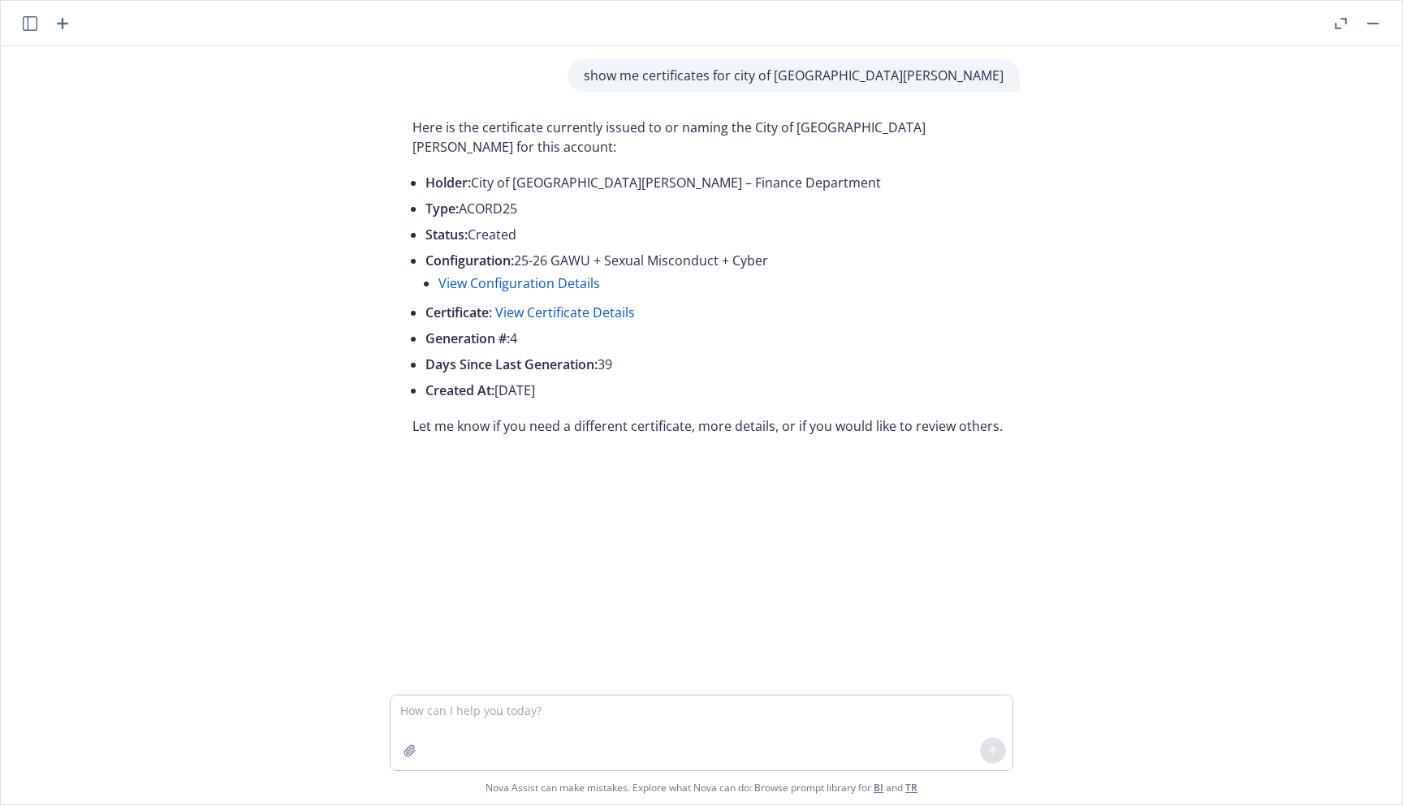
click at [581, 304] on link "View Certificate Details" at bounding box center [565, 313] width 140 height 18
click at [513, 274] on link "View Configuration Details" at bounding box center [519, 283] width 162 height 18
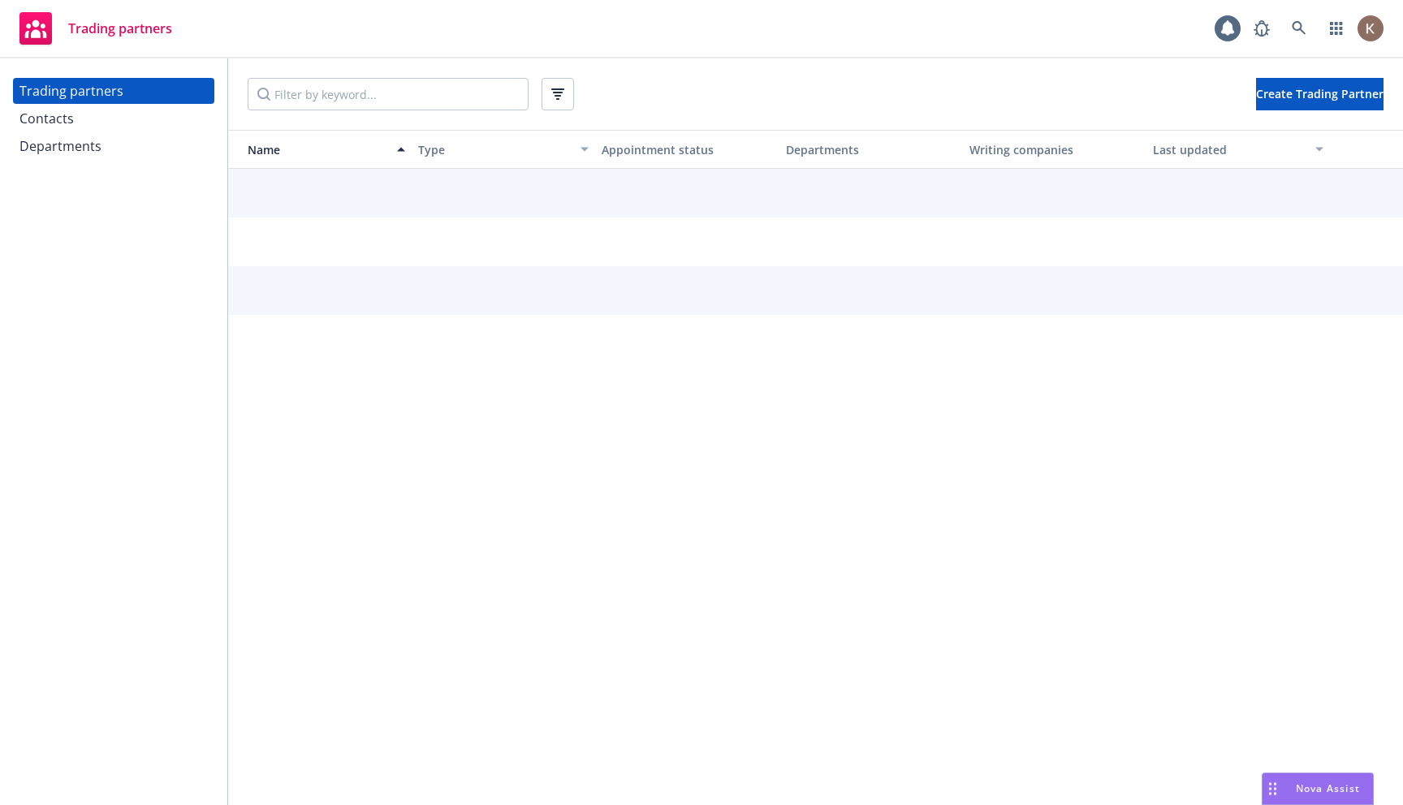
click at [1289, 783] on div "Nova Assist" at bounding box center [1328, 789] width 90 height 14
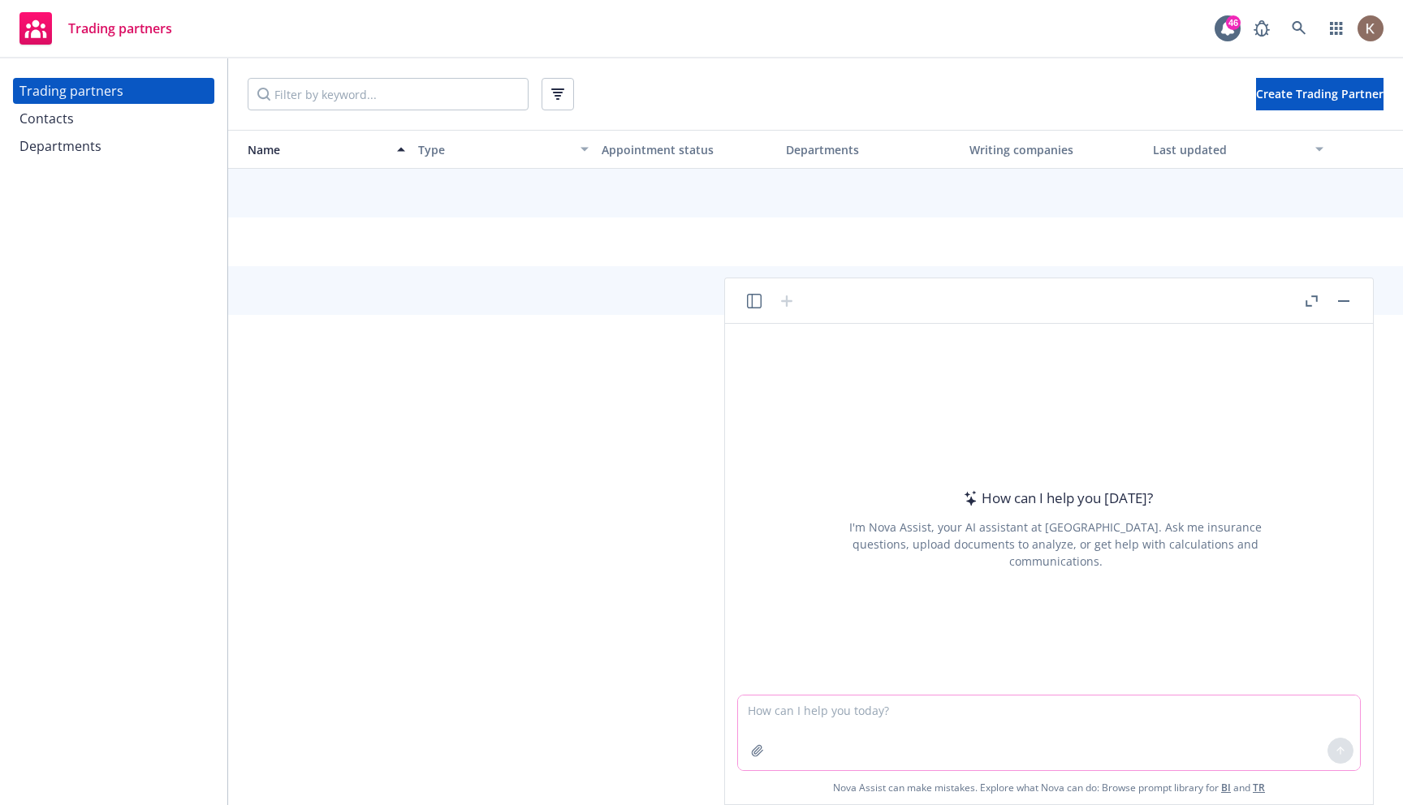
click at [972, 701] on textarea at bounding box center [1049, 733] width 622 height 75
paste textarea "who are the contacts for Cyber in Hartford insurance?"
type textarea "who are the contacts for Cyber in Hartford insurance?"
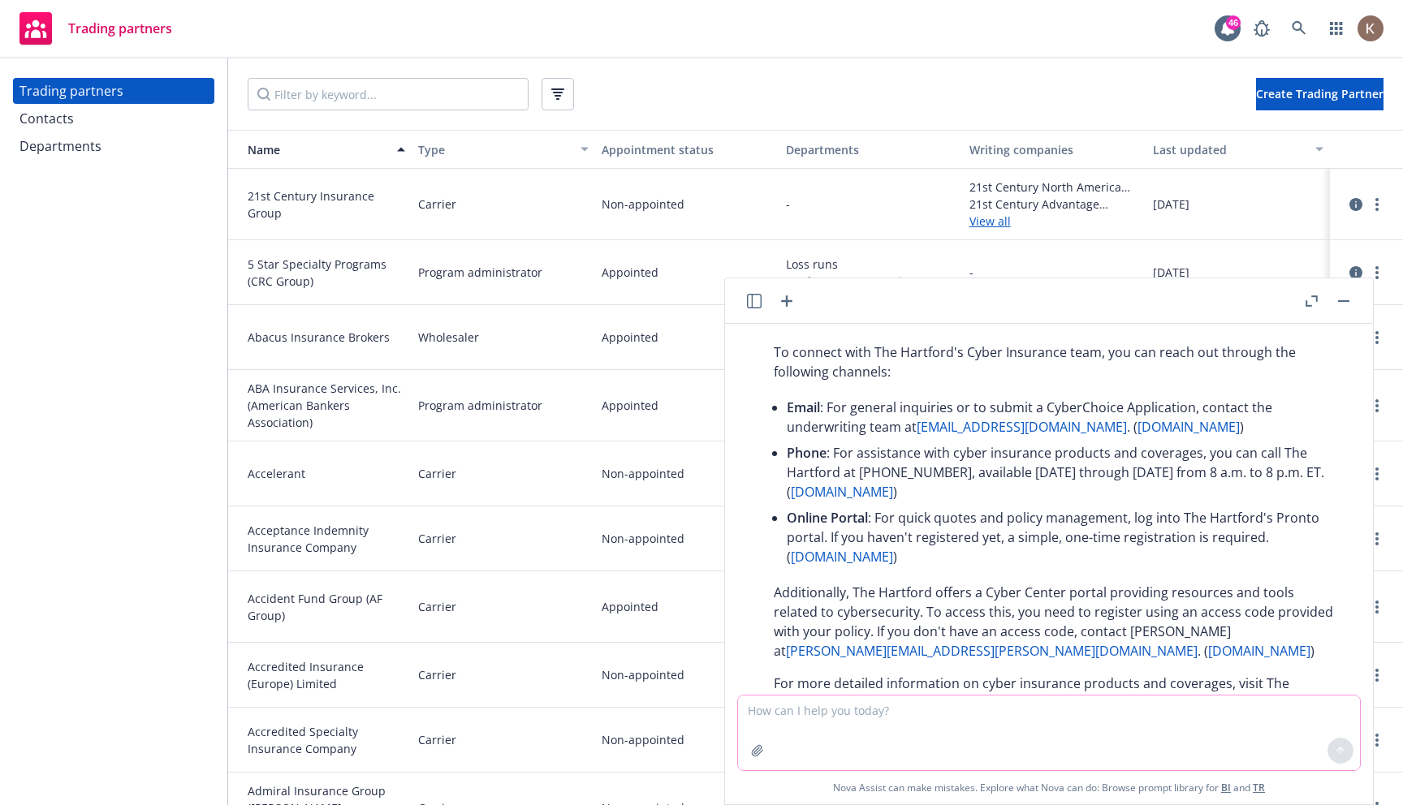
scroll to position [116, 0]
